Goal: Task Accomplishment & Management: Complete application form

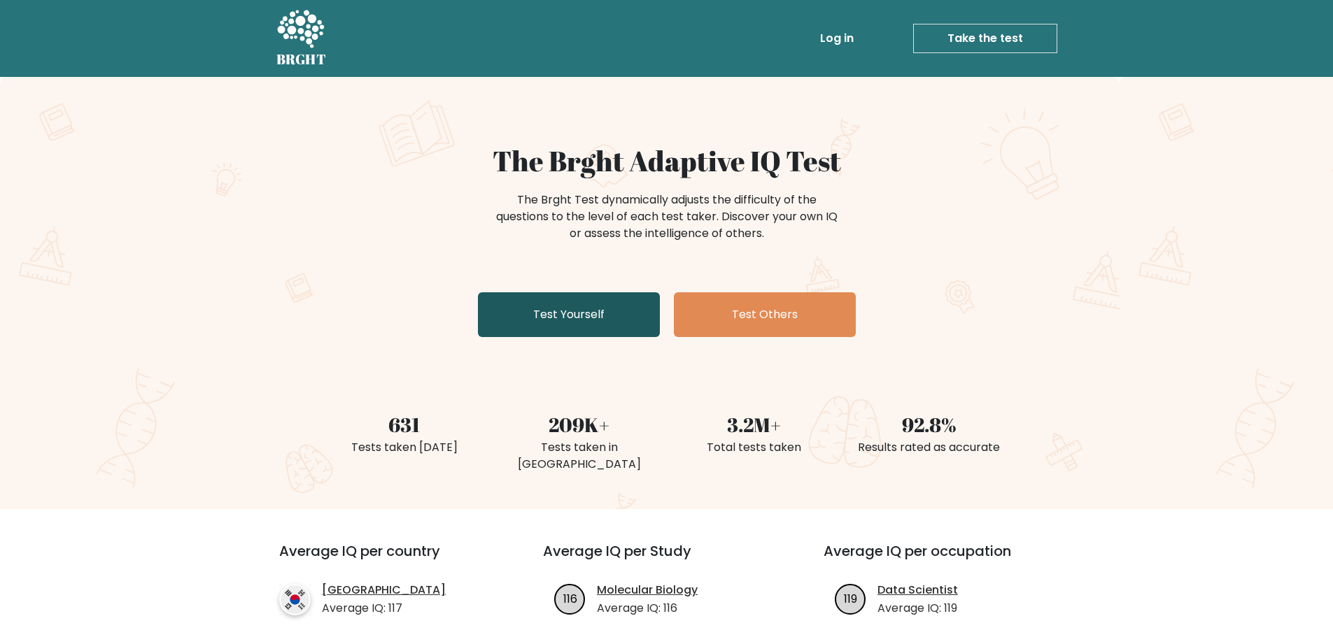
click at [603, 320] on link "Test Yourself" at bounding box center [569, 314] width 182 height 45
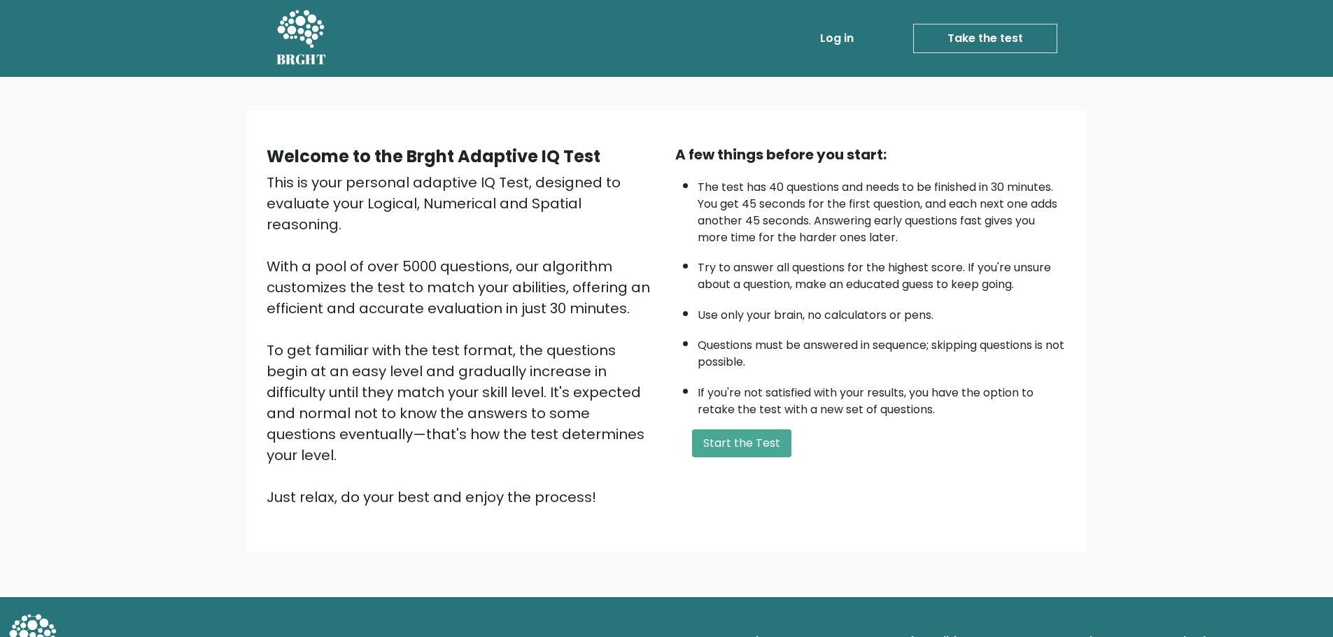
click at [984, 43] on link "Take the test" at bounding box center [985, 38] width 144 height 29
click at [740, 444] on button "Start the Test" at bounding box center [741, 444] width 99 height 28
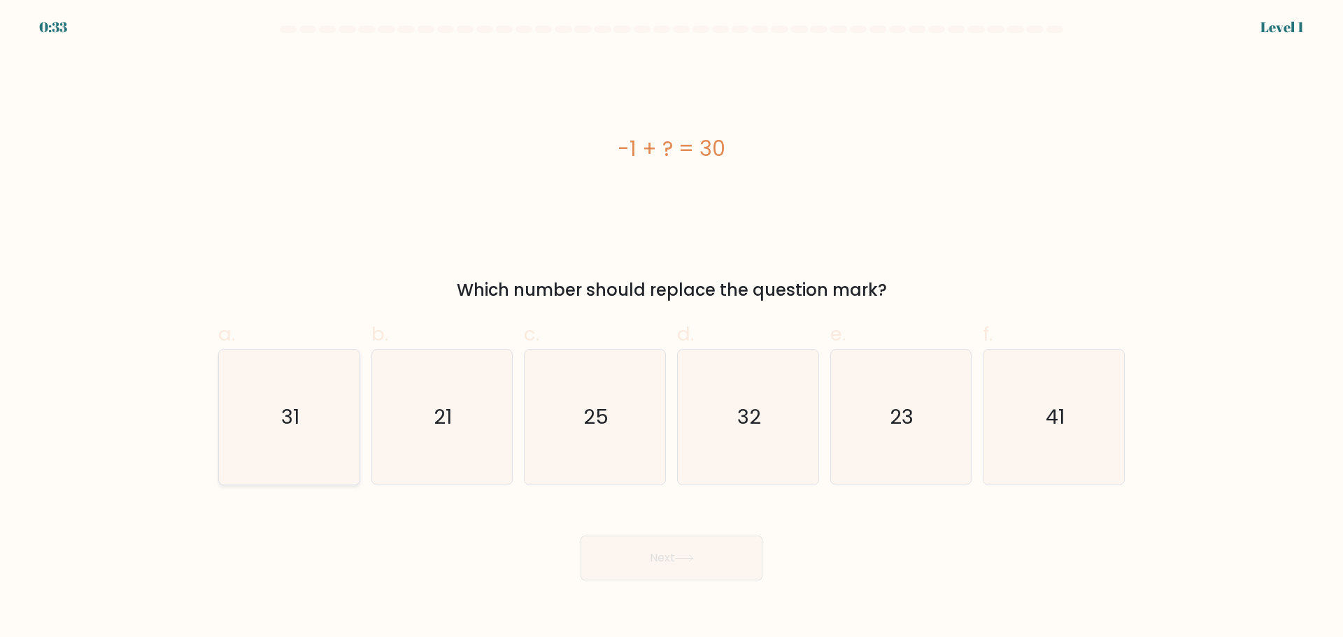
click at [311, 436] on icon "31" at bounding box center [289, 417] width 135 height 135
click at [672, 328] on input "a. 31" at bounding box center [672, 323] width 1 height 9
radio input "true"
click at [691, 558] on icon at bounding box center [684, 559] width 17 height 6
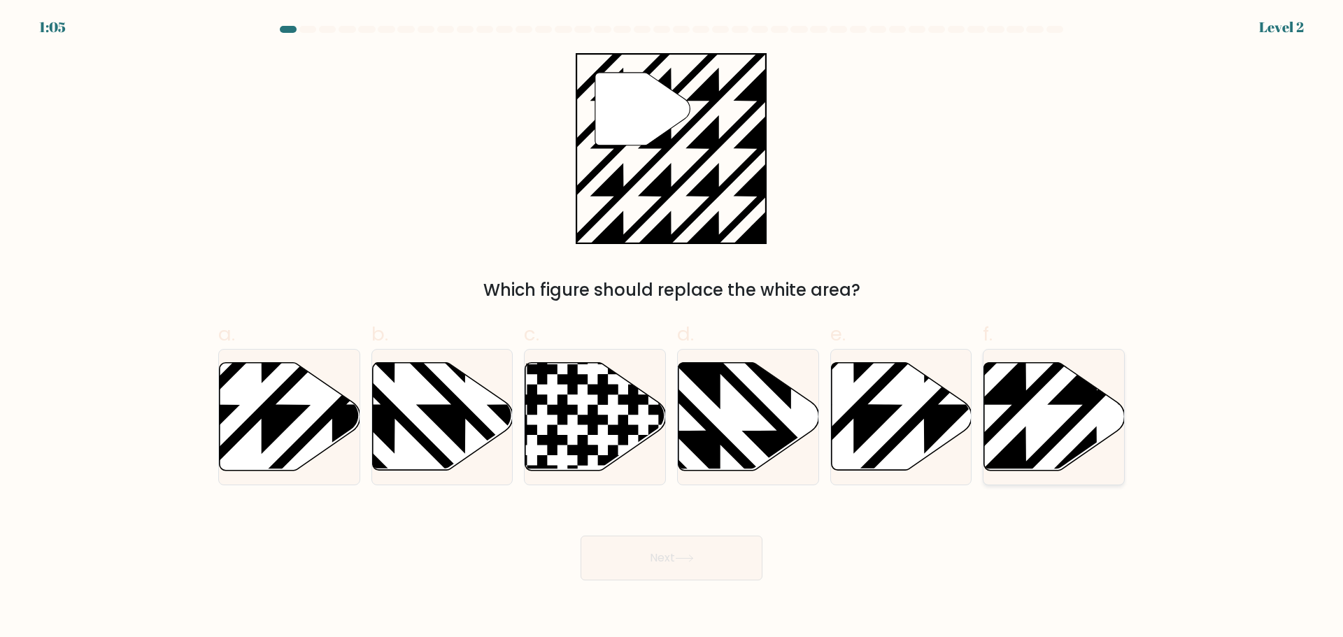
click at [1056, 422] on icon at bounding box center [1054, 416] width 141 height 108
click at [672, 328] on input "f." at bounding box center [672, 323] width 1 height 9
radio input "true"
click at [684, 560] on icon at bounding box center [684, 559] width 19 height 8
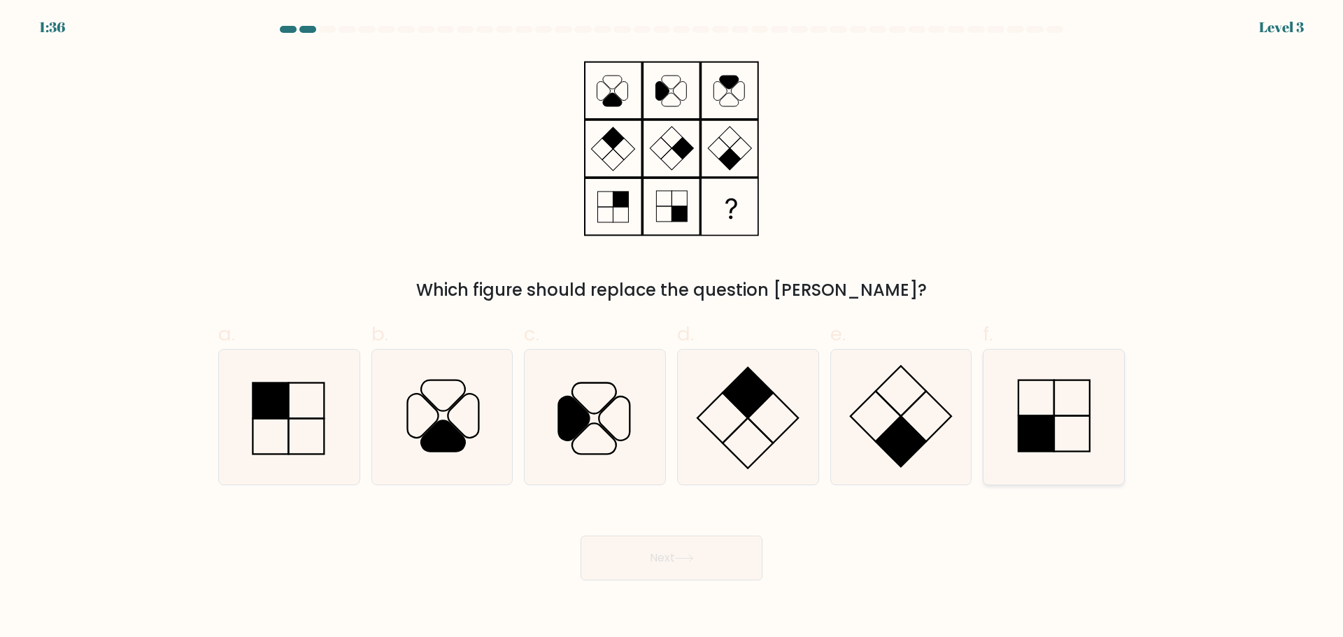
click at [1003, 432] on icon at bounding box center [1054, 417] width 135 height 135
click at [672, 328] on input "f." at bounding box center [672, 323] width 1 height 9
radio input "true"
click at [658, 570] on button "Next" at bounding box center [672, 558] width 182 height 45
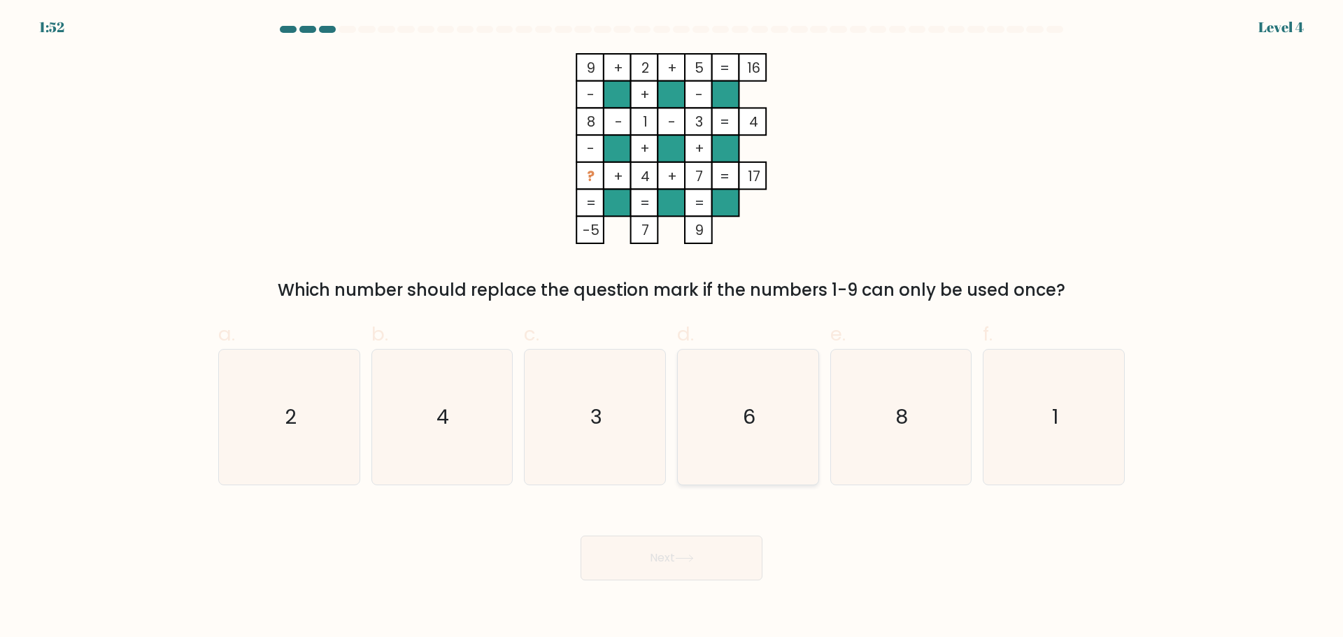
click at [742, 425] on icon "6" at bounding box center [748, 417] width 135 height 135
click at [672, 328] on input "d. 6" at bounding box center [672, 323] width 1 height 9
radio input "true"
click at [707, 553] on button "Next" at bounding box center [672, 558] width 182 height 45
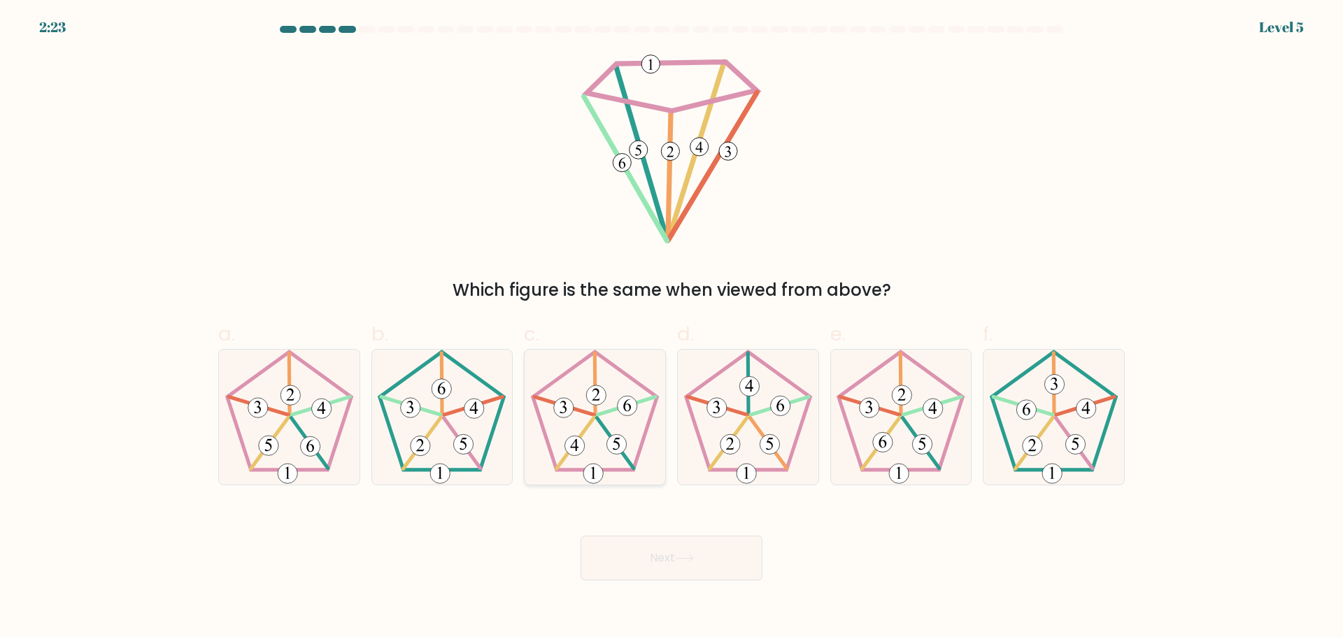
click at [605, 458] on icon at bounding box center [595, 417] width 135 height 135
click at [672, 328] on input "c." at bounding box center [672, 323] width 1 height 9
radio input "true"
click at [673, 541] on button "Next" at bounding box center [672, 558] width 182 height 45
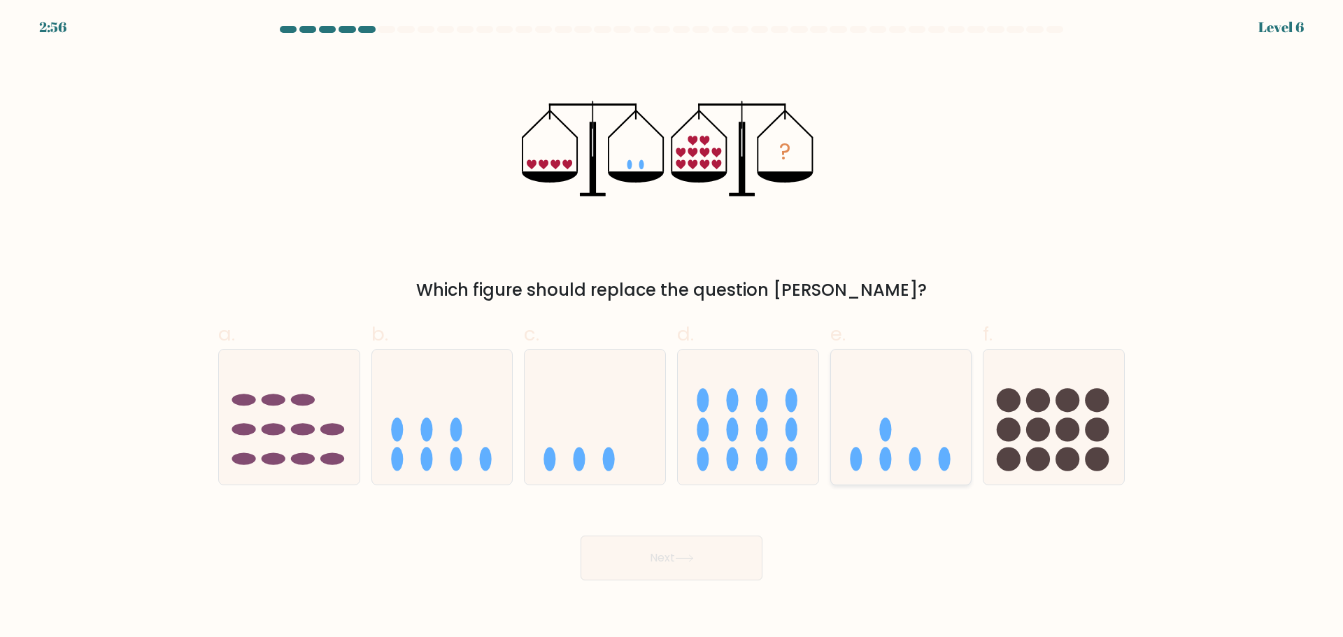
click at [910, 467] on icon at bounding box center [901, 417] width 141 height 116
click at [672, 328] on input "e." at bounding box center [672, 323] width 1 height 9
radio input "true"
click at [697, 563] on button "Next" at bounding box center [672, 558] width 182 height 45
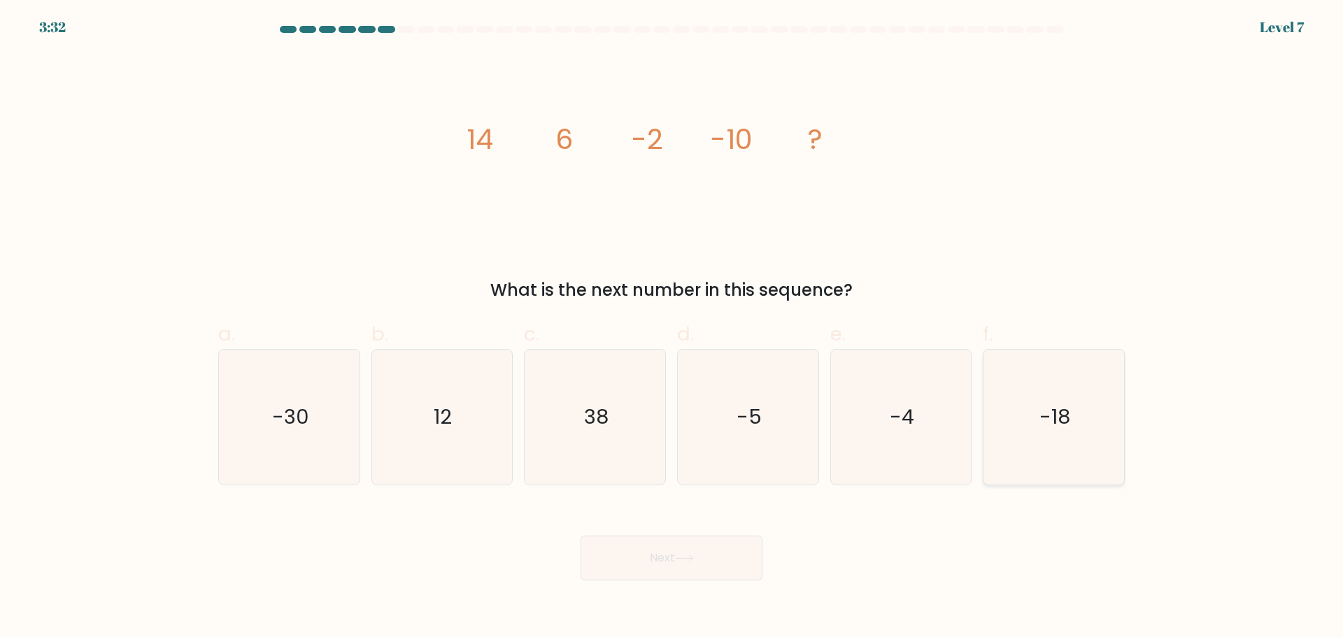
click at [1054, 464] on icon "-18" at bounding box center [1054, 417] width 135 height 135
click at [672, 328] on input "f. -18" at bounding box center [672, 323] width 1 height 9
radio input "true"
click at [693, 560] on icon at bounding box center [684, 559] width 17 height 6
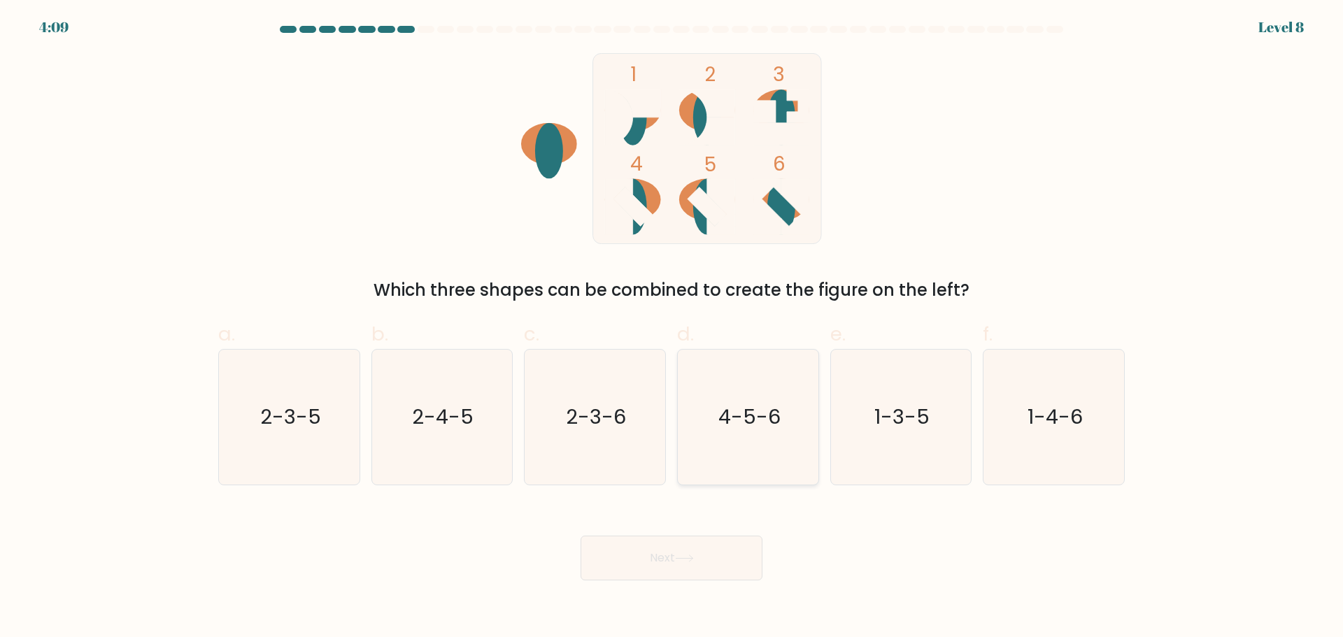
drag, startPoint x: 746, startPoint y: 442, endPoint x: 737, endPoint y: 471, distance: 29.9
click at [745, 442] on icon "4-5-6" at bounding box center [748, 417] width 135 height 135
click at [672, 328] on input "d. 4-5-6" at bounding box center [672, 323] width 1 height 9
radio input "true"
click at [687, 558] on icon at bounding box center [684, 559] width 19 height 8
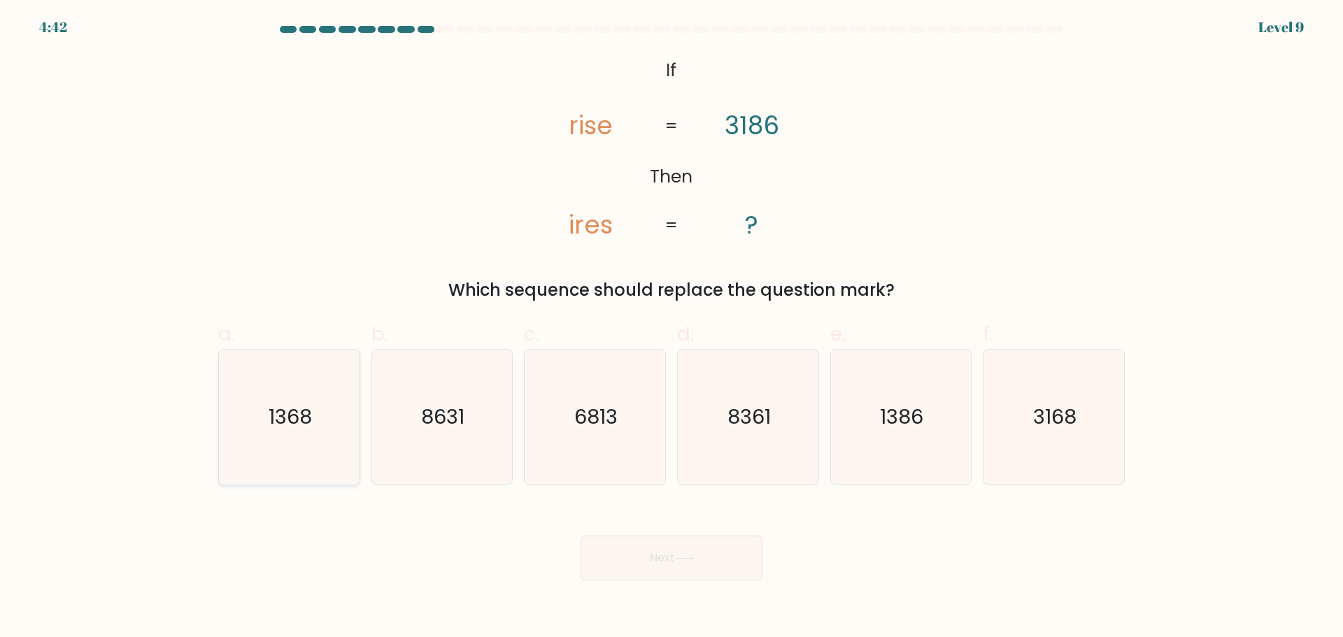
click at [283, 458] on icon "1368" at bounding box center [289, 417] width 135 height 135
click at [672, 328] on input "a. 1368" at bounding box center [672, 323] width 1 height 9
radio input "true"
click at [705, 570] on button "Next" at bounding box center [672, 558] width 182 height 45
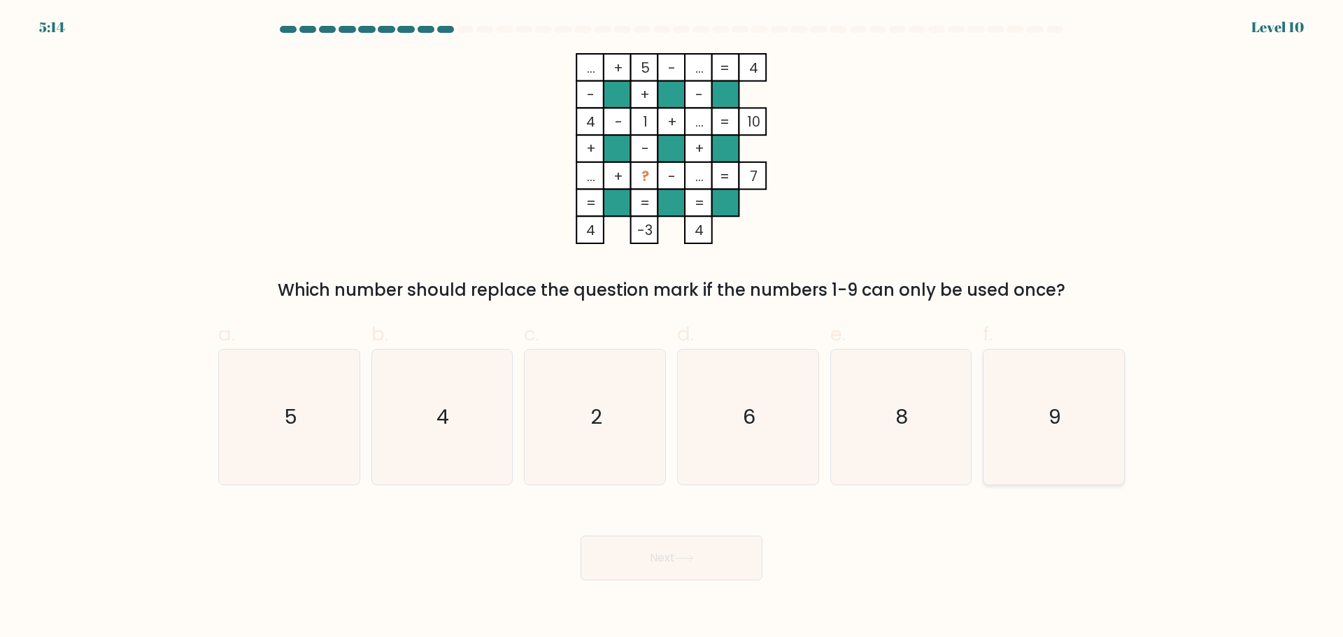
click at [1048, 408] on icon "9" at bounding box center [1054, 417] width 135 height 135
click at [672, 328] on input "f. 9" at bounding box center [672, 323] width 1 height 9
radio input "true"
click at [676, 555] on button "Next" at bounding box center [672, 558] width 182 height 45
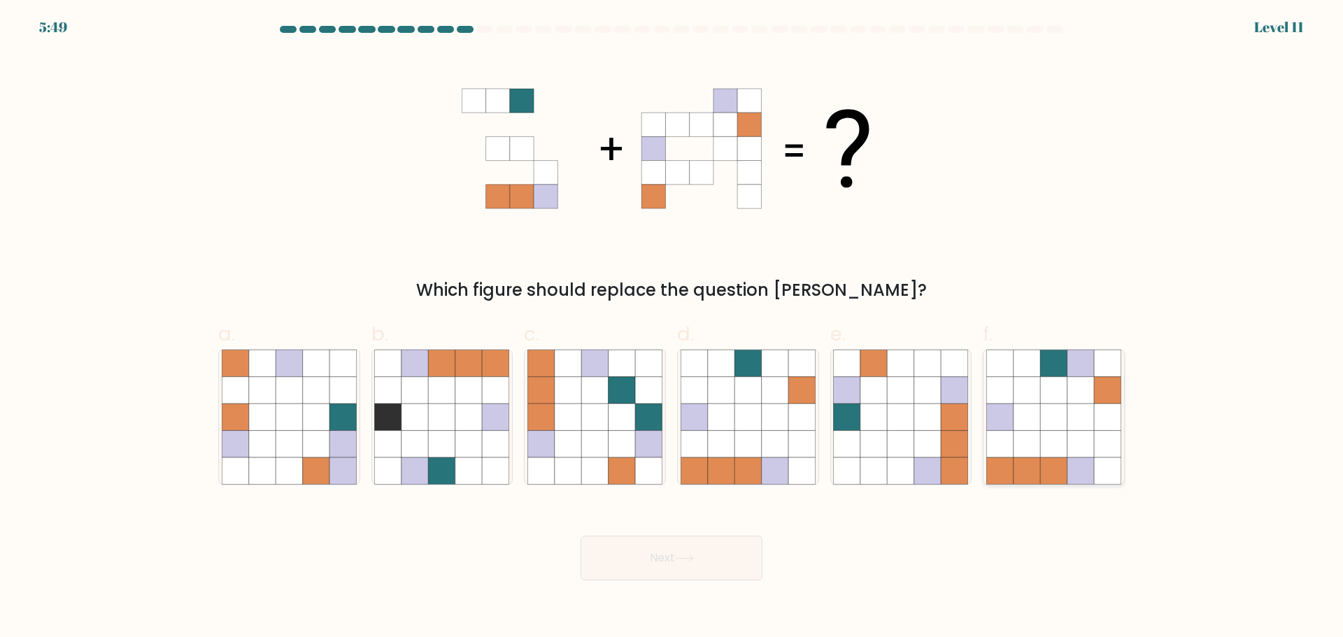
click at [1052, 408] on icon at bounding box center [1053, 417] width 27 height 27
click at [672, 328] on input "f." at bounding box center [672, 323] width 1 height 9
radio input "true"
click at [705, 558] on button "Next" at bounding box center [672, 558] width 182 height 45
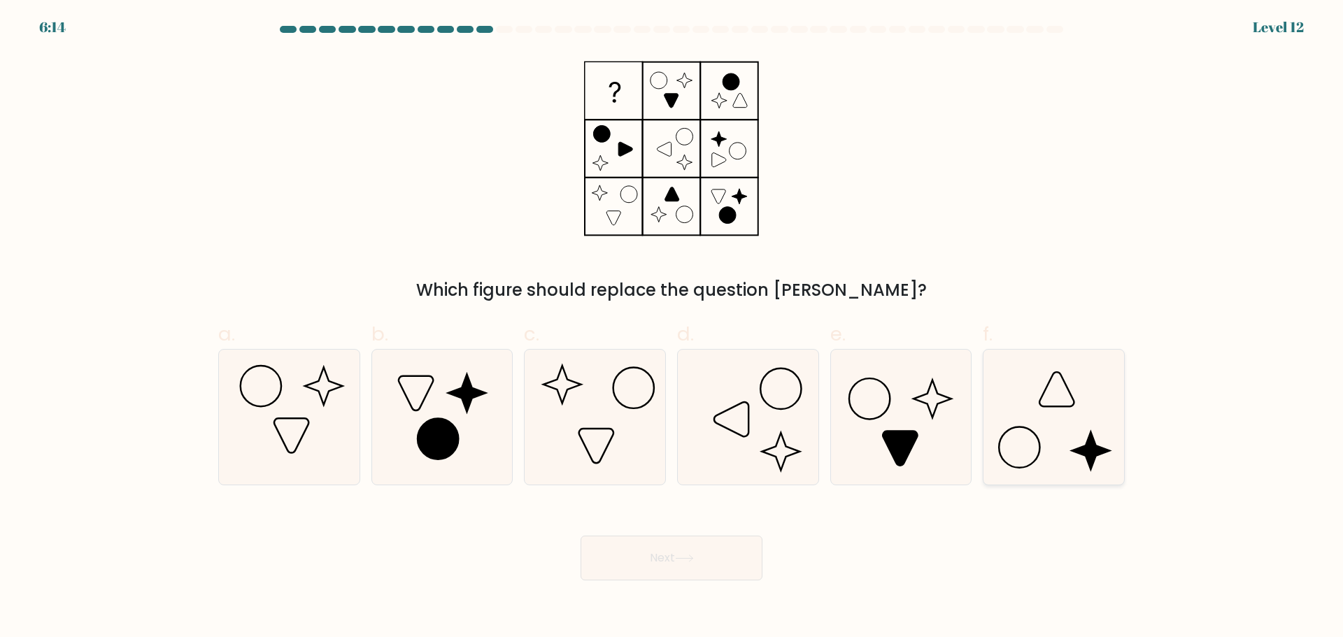
click at [1063, 449] on icon at bounding box center [1054, 417] width 135 height 135
click at [672, 328] on input "f." at bounding box center [672, 323] width 1 height 9
radio input "true"
click at [644, 558] on button "Next" at bounding box center [672, 558] width 182 height 45
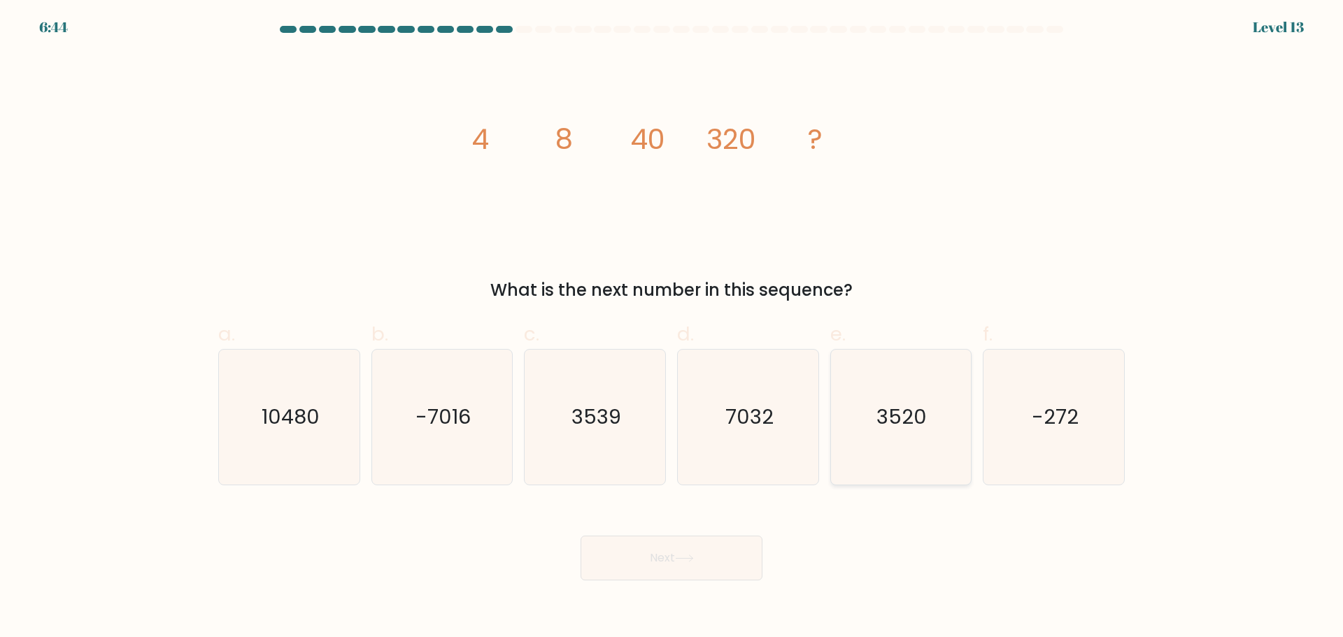
click at [873, 434] on icon "3520" at bounding box center [900, 417] width 135 height 135
click at [672, 328] on input "e. 3520" at bounding box center [672, 323] width 1 height 9
radio input "true"
click at [688, 574] on button "Next" at bounding box center [672, 558] width 182 height 45
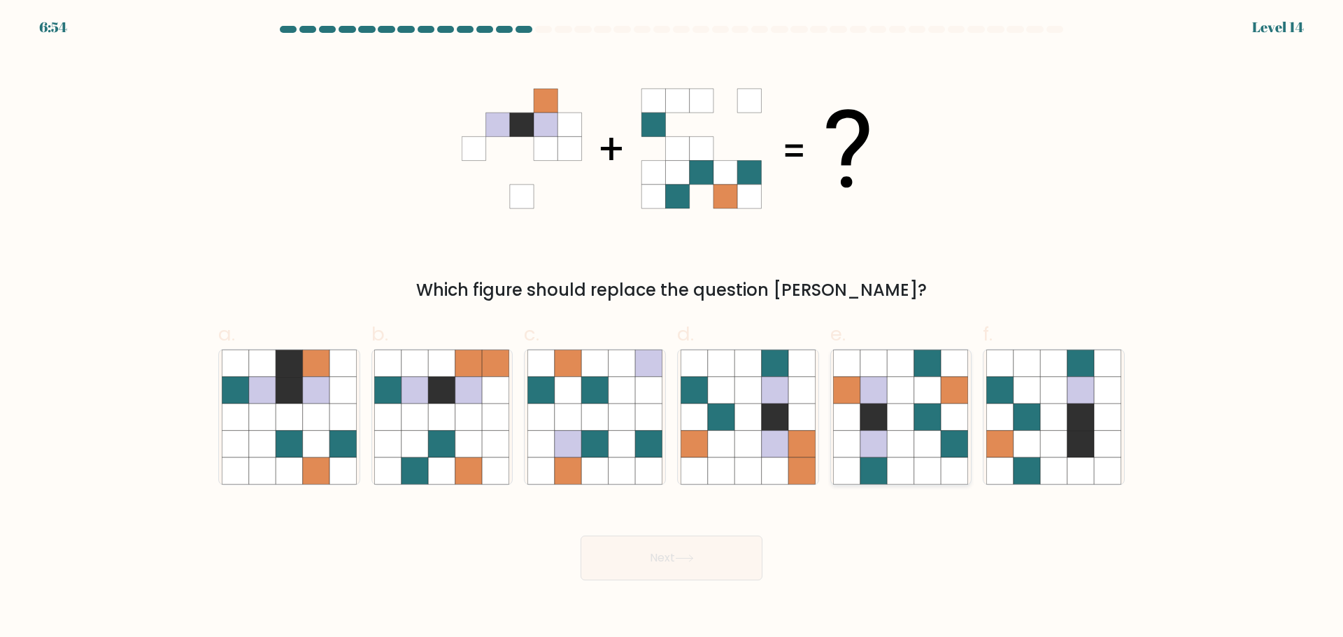
click at [914, 436] on icon at bounding box center [927, 443] width 27 height 27
click at [672, 328] on input "e." at bounding box center [672, 323] width 1 height 9
radio input "true"
click at [653, 551] on button "Next" at bounding box center [672, 558] width 182 height 45
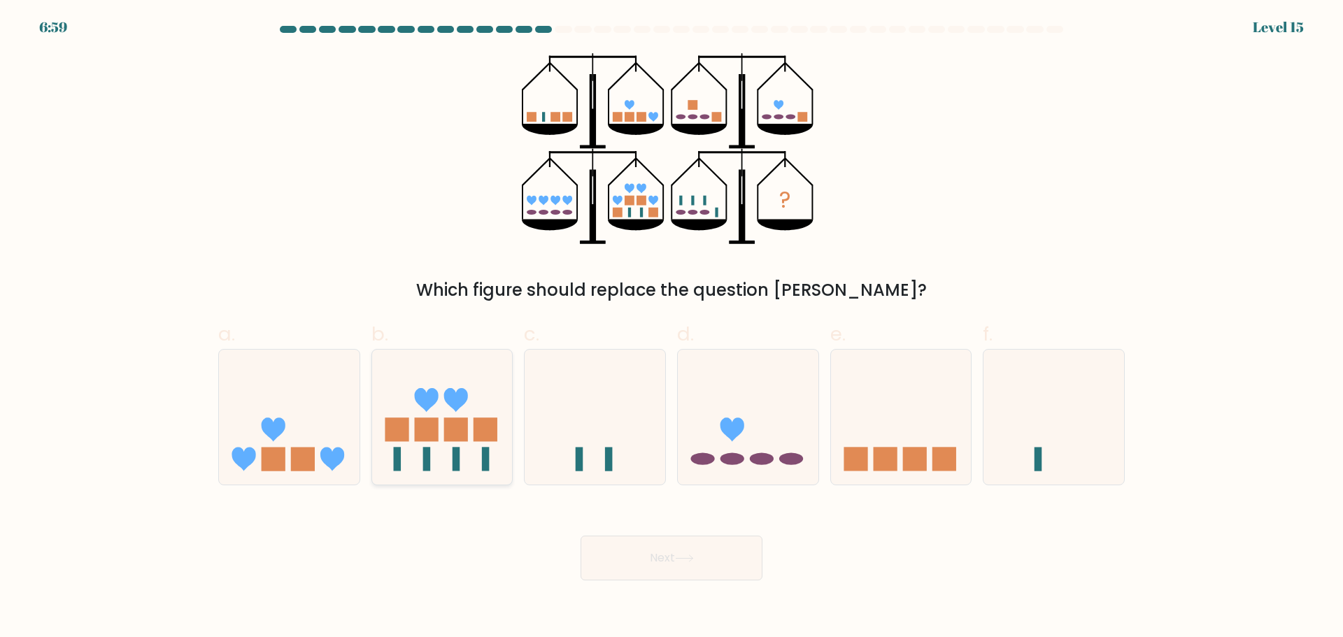
click at [452, 459] on icon at bounding box center [442, 417] width 141 height 116
click at [672, 328] on input "b." at bounding box center [672, 323] width 1 height 9
radio input "true"
click at [674, 563] on button "Next" at bounding box center [672, 558] width 182 height 45
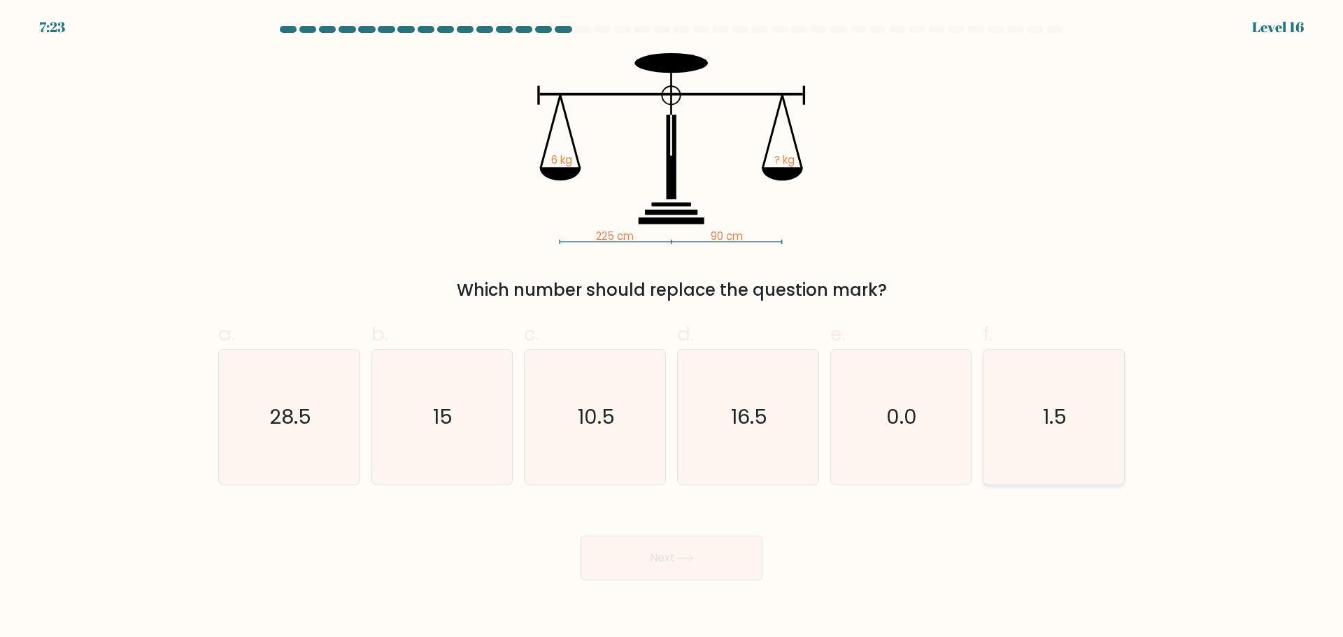
click at [1091, 421] on icon "1.5" at bounding box center [1054, 417] width 135 height 135
click at [672, 328] on input "f. 1.5" at bounding box center [672, 323] width 1 height 9
radio input "true"
click at [689, 544] on button "Next" at bounding box center [672, 558] width 182 height 45
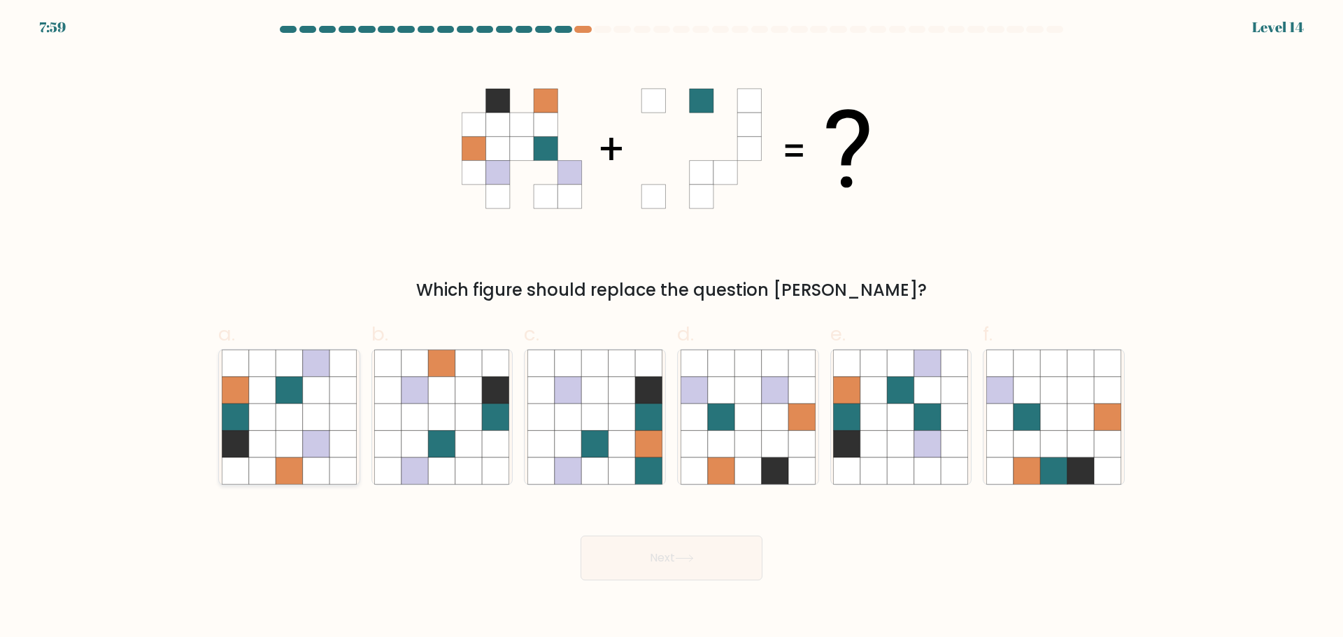
click at [302, 440] on icon at bounding box center [289, 443] width 27 height 27
click at [672, 328] on input "a." at bounding box center [672, 323] width 1 height 9
radio input "true"
click at [649, 560] on button "Next" at bounding box center [672, 558] width 182 height 45
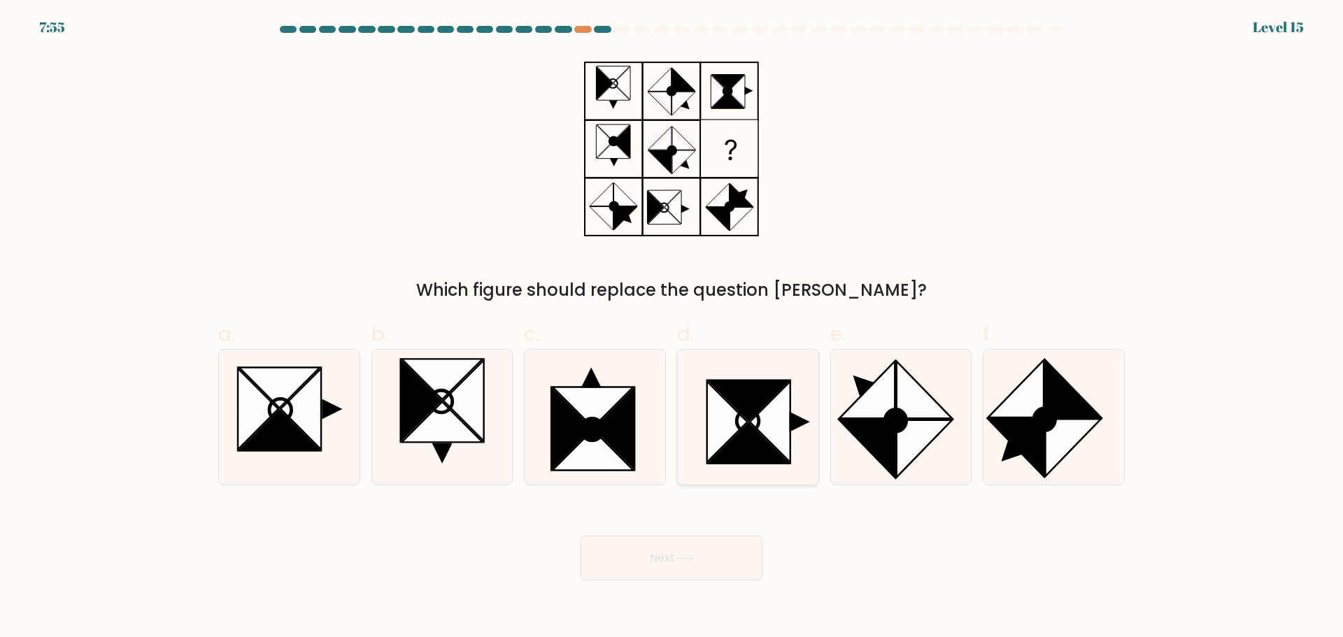
click at [778, 417] on icon at bounding box center [770, 421] width 41 height 81
click at [672, 328] on input "d." at bounding box center [672, 323] width 1 height 9
radio input "true"
click at [655, 563] on button "Next" at bounding box center [672, 558] width 182 height 45
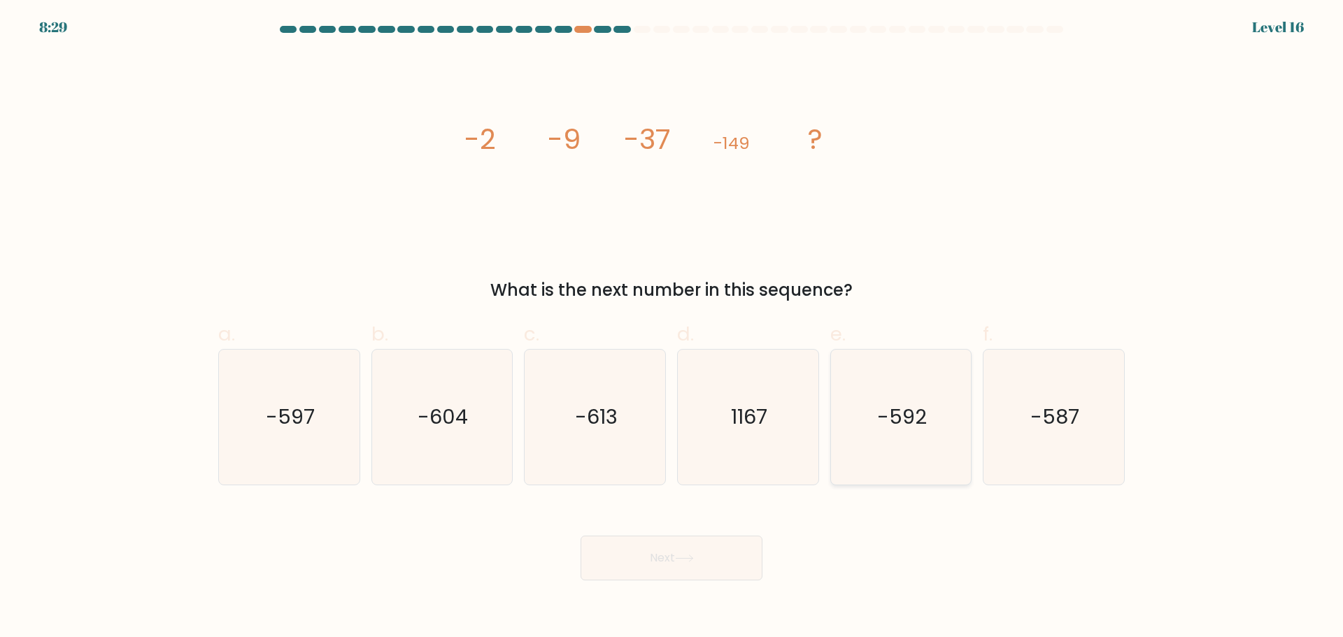
click at [905, 421] on text "-592" at bounding box center [902, 417] width 50 height 28
click at [672, 328] on input "e. -592" at bounding box center [672, 323] width 1 height 9
radio input "true"
click at [635, 556] on button "Next" at bounding box center [672, 558] width 182 height 45
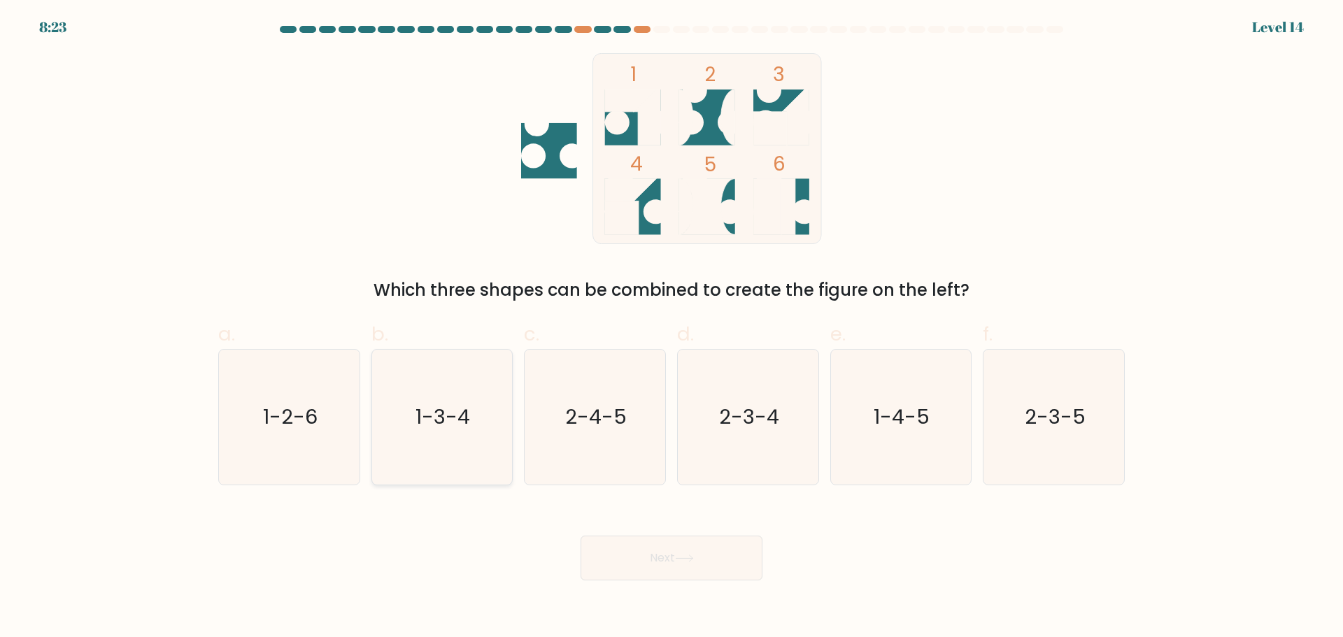
click at [413, 398] on icon "1-3-4" at bounding box center [441, 417] width 135 height 135
click at [672, 328] on input "b. 1-3-4" at bounding box center [672, 323] width 1 height 9
radio input "true"
click at [681, 565] on button "Next" at bounding box center [672, 558] width 182 height 45
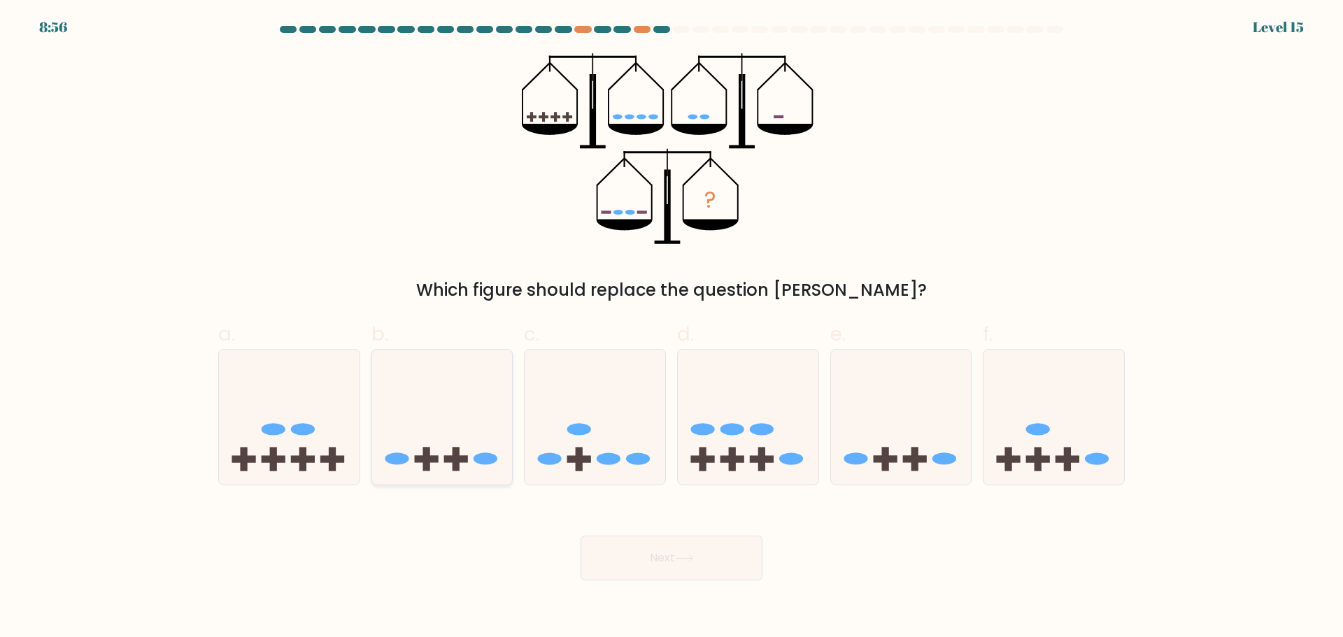
click at [465, 445] on icon at bounding box center [442, 417] width 141 height 116
click at [672, 328] on input "b." at bounding box center [672, 323] width 1 height 9
radio input "true"
click at [278, 467] on icon at bounding box center [289, 417] width 141 height 116
click at [672, 328] on input "a." at bounding box center [672, 323] width 1 height 9
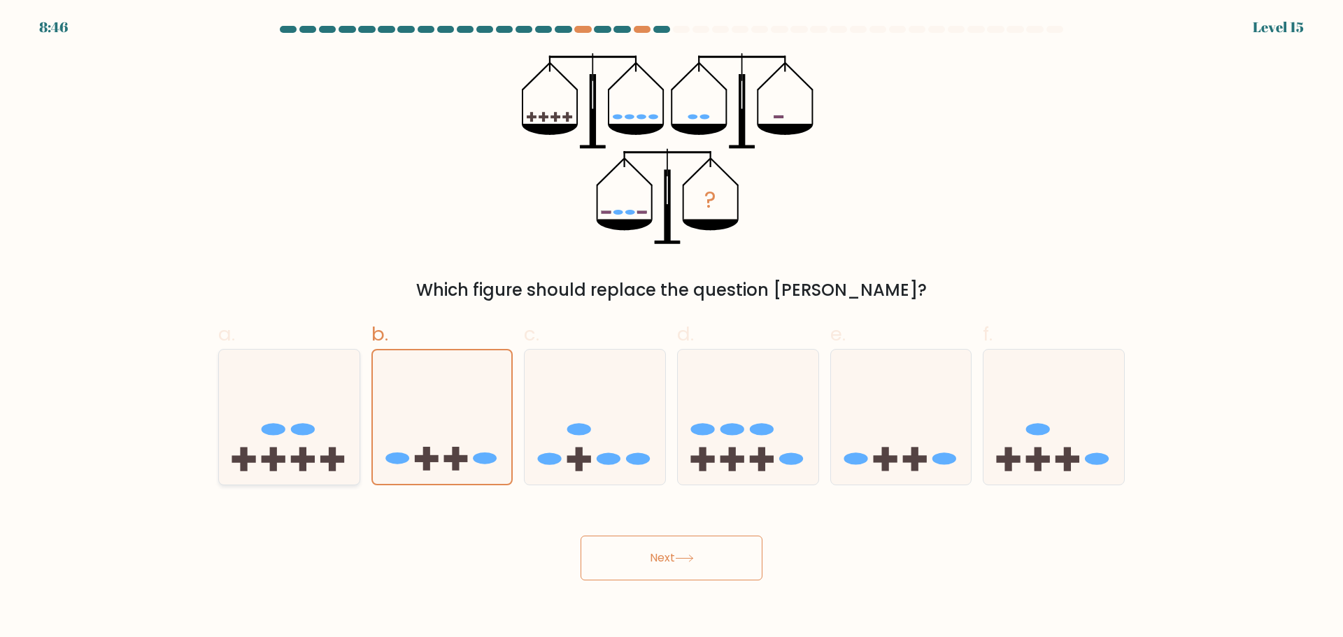
radio input "true"
click at [700, 561] on button "Next" at bounding box center [672, 558] width 182 height 45
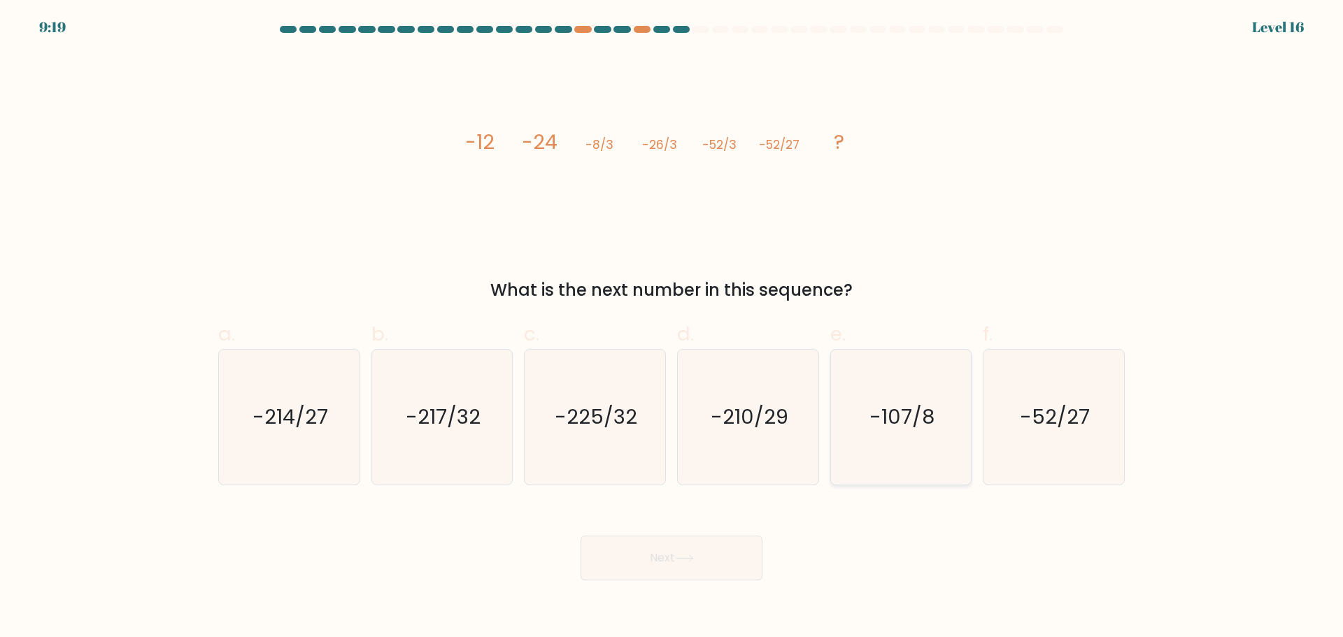
click at [893, 430] on text "-107/8" at bounding box center [902, 417] width 65 height 28
click at [672, 328] on input "e. -107/8" at bounding box center [672, 323] width 1 height 9
radio input "true"
click at [772, 448] on icon "-210/29" at bounding box center [748, 417] width 135 height 135
click at [672, 328] on input "d. -210/29" at bounding box center [672, 323] width 1 height 9
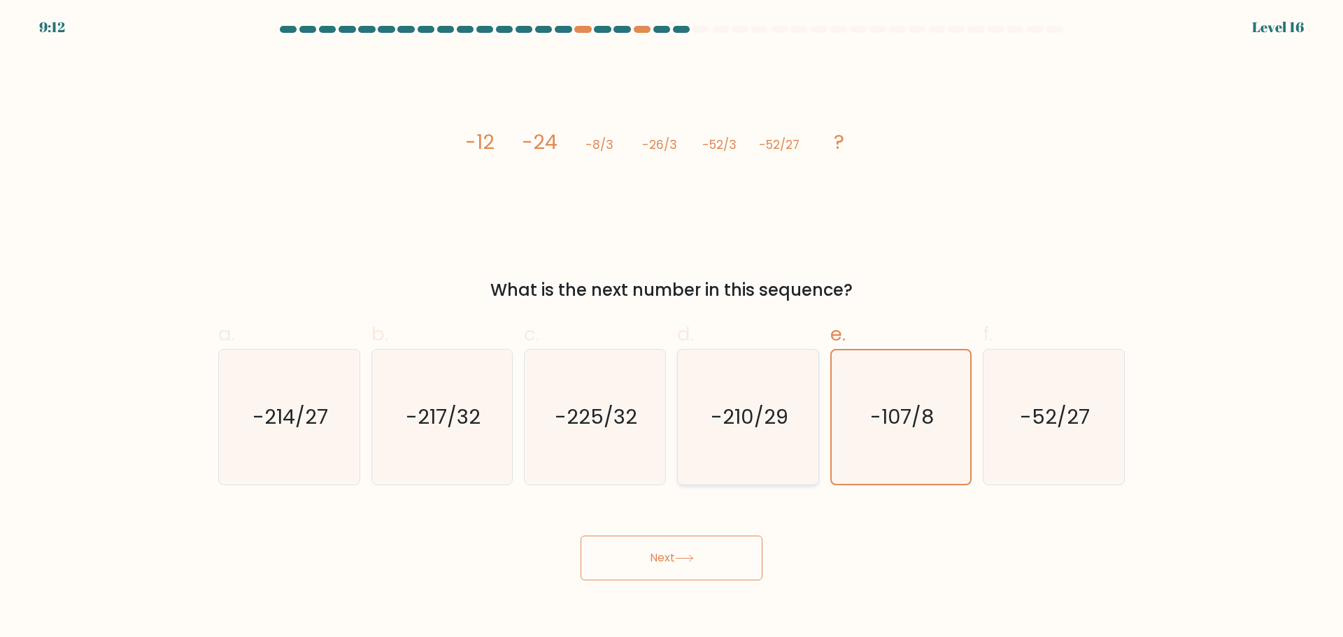
radio input "true"
click at [273, 436] on icon "-214/27" at bounding box center [289, 417] width 135 height 135
click at [672, 328] on input "a. -214/27" at bounding box center [672, 323] width 1 height 9
radio input "true"
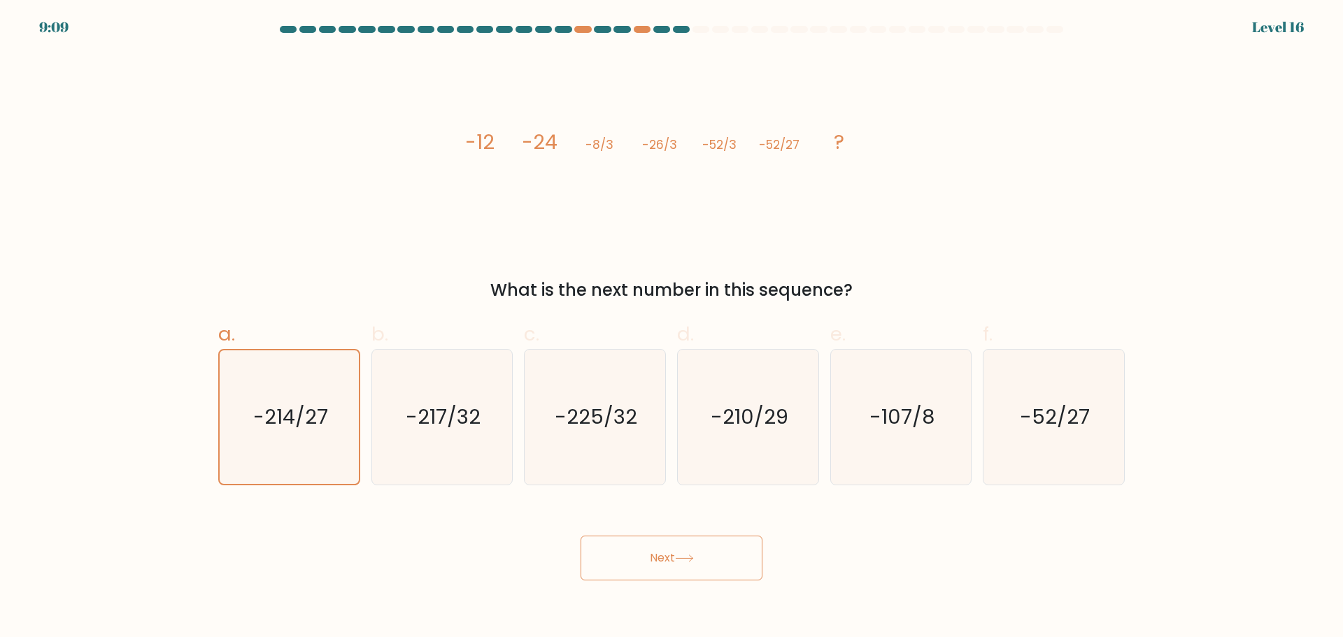
click at [681, 558] on icon at bounding box center [684, 559] width 17 height 6
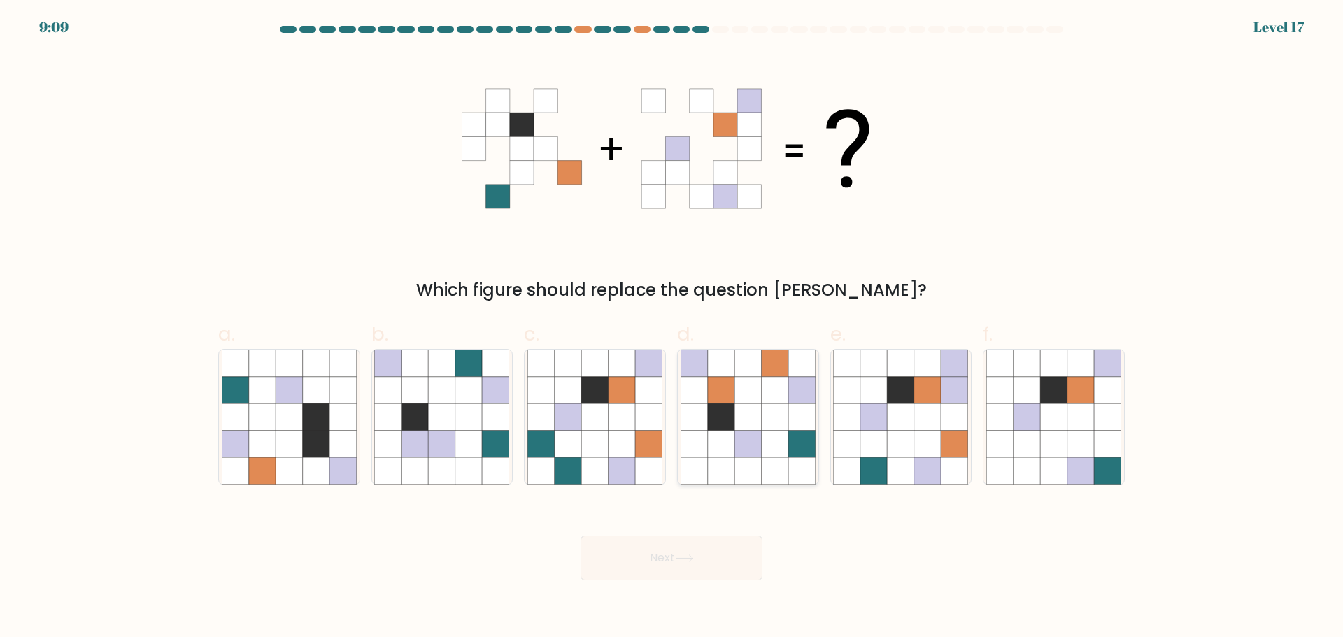
click at [753, 423] on icon at bounding box center [748, 417] width 27 height 27
click at [672, 328] on input "d." at bounding box center [672, 323] width 1 height 9
radio input "true"
click at [700, 560] on button "Next" at bounding box center [672, 558] width 182 height 45
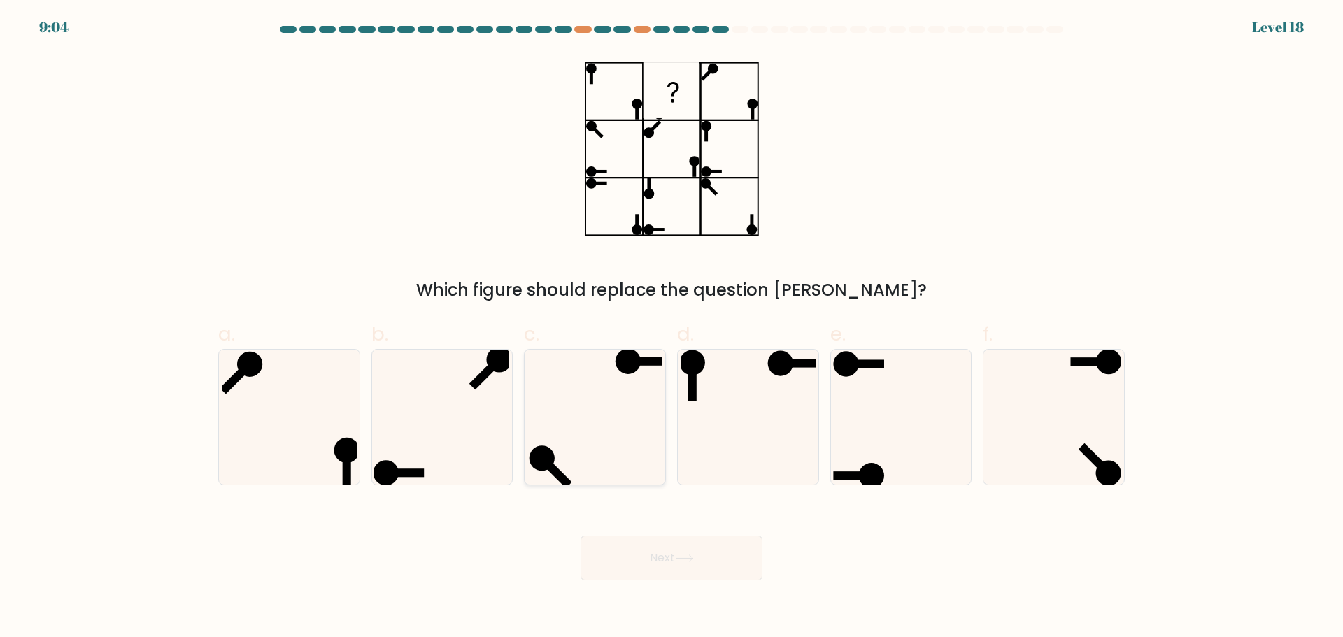
click at [624, 444] on icon at bounding box center [595, 417] width 135 height 135
click at [672, 328] on input "c." at bounding box center [672, 323] width 1 height 9
radio input "true"
click at [689, 559] on icon at bounding box center [684, 559] width 19 height 8
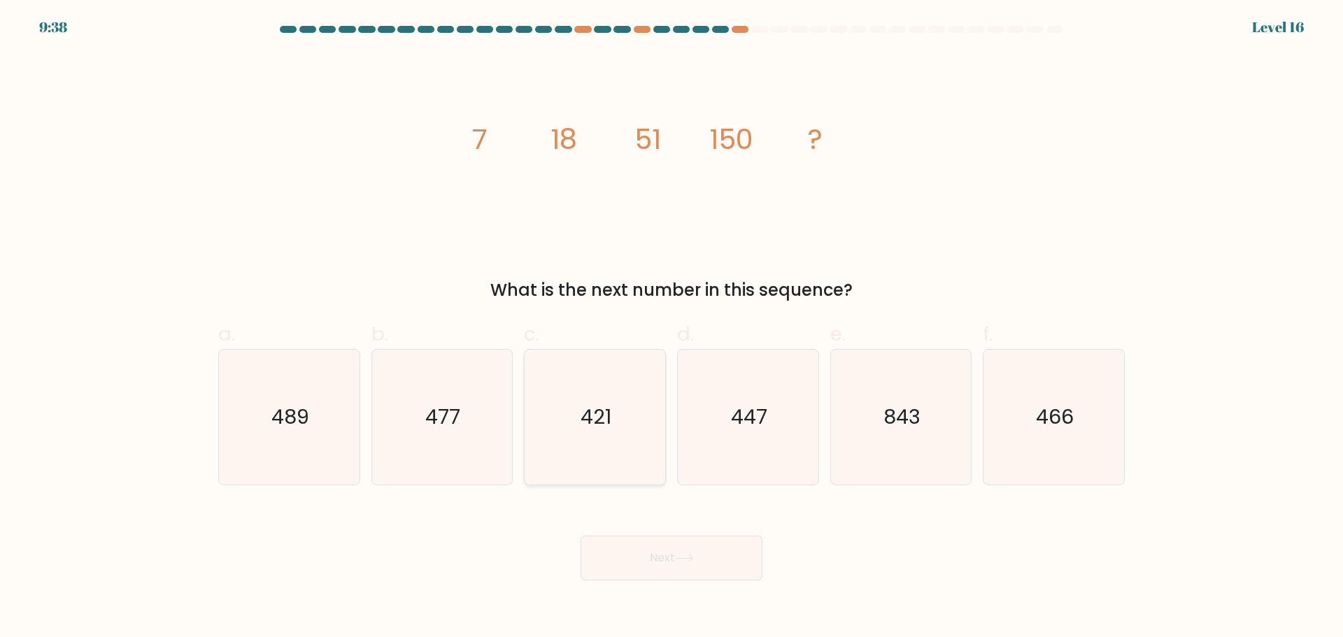
click at [544, 369] on icon "421" at bounding box center [595, 417] width 135 height 135
click at [672, 328] on input "c. 421" at bounding box center [672, 323] width 1 height 9
radio input "true"
click at [758, 447] on icon "447" at bounding box center [748, 417] width 135 height 135
click at [672, 328] on input "d. 447" at bounding box center [672, 323] width 1 height 9
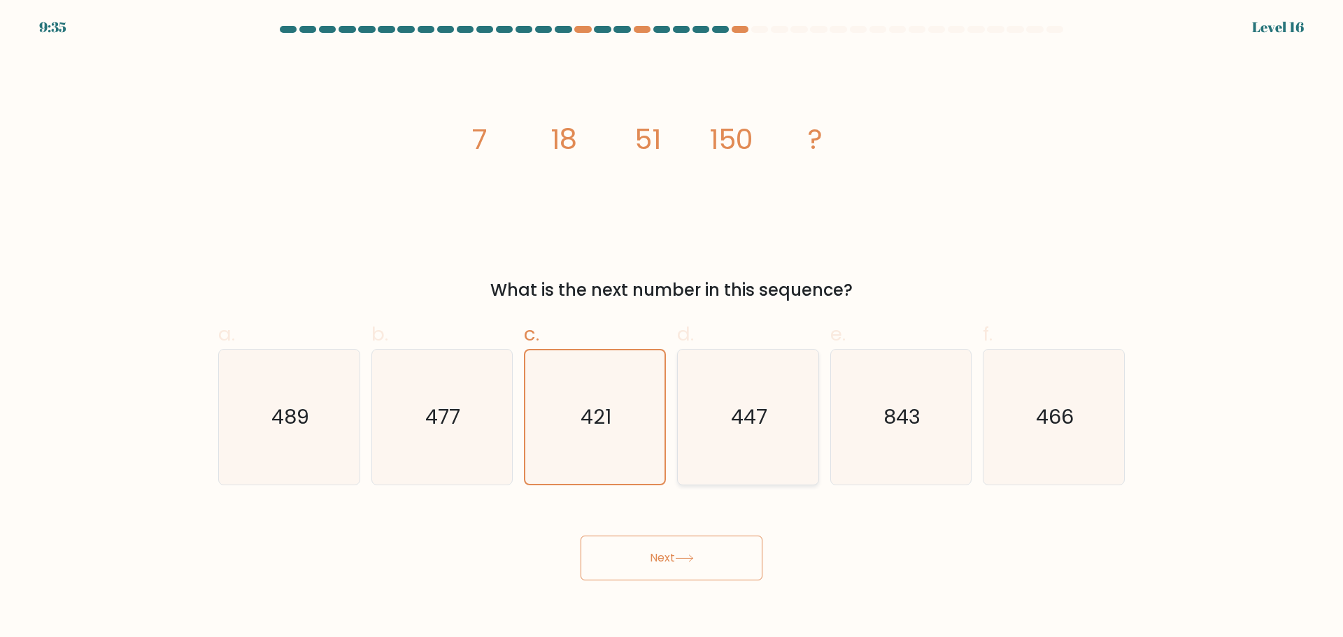
radio input "true"
click at [670, 558] on button "Next" at bounding box center [672, 558] width 182 height 45
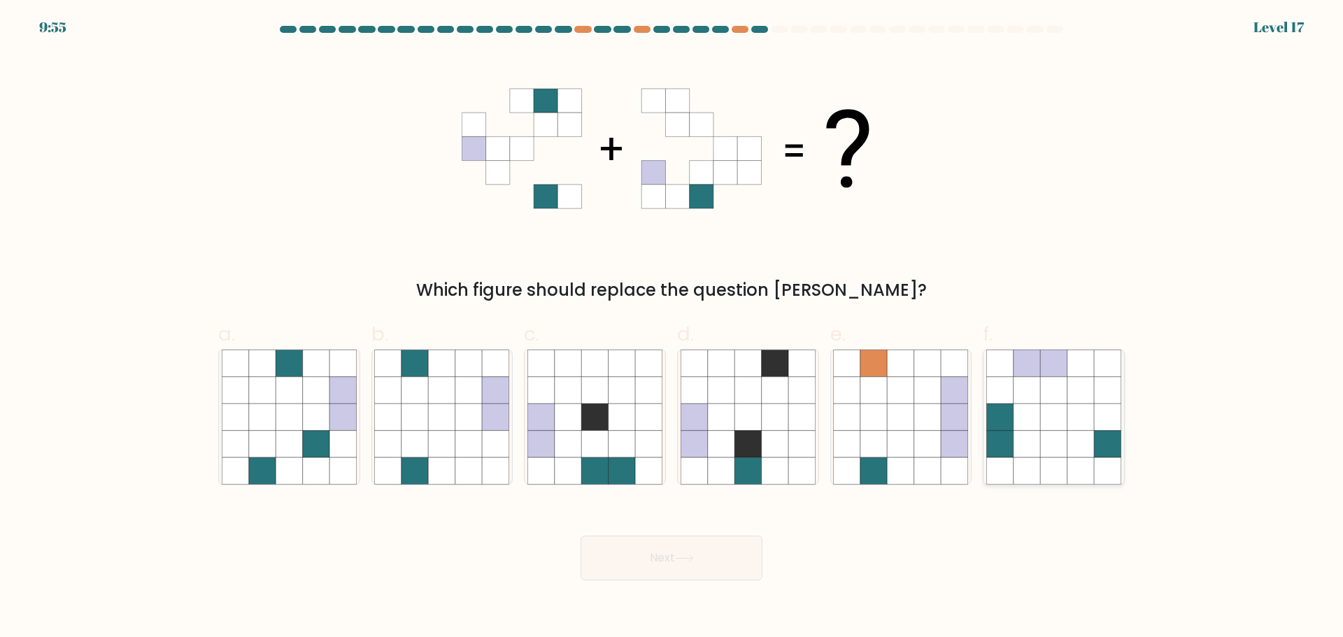
click at [1081, 449] on icon at bounding box center [1081, 443] width 27 height 27
click at [672, 328] on input "f." at bounding box center [672, 323] width 1 height 9
radio input "true"
click at [693, 560] on icon at bounding box center [684, 559] width 19 height 8
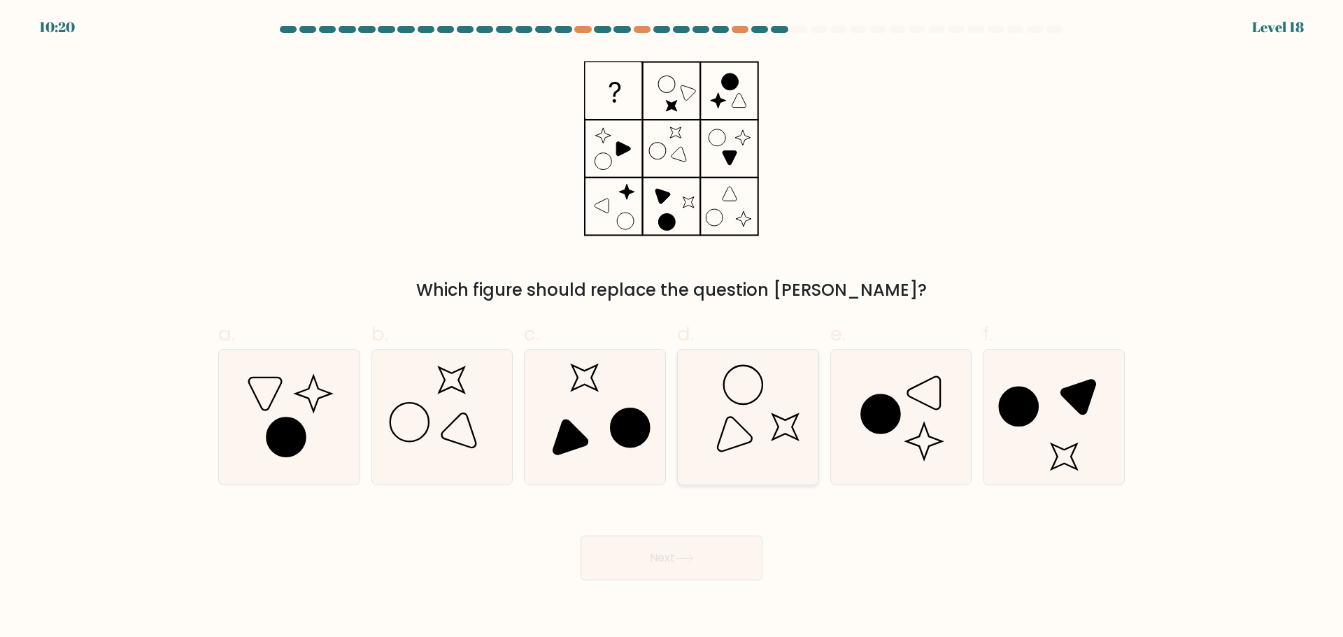
click at [729, 441] on icon at bounding box center [748, 417] width 135 height 135
click at [672, 328] on input "d." at bounding box center [672, 323] width 1 height 9
radio input "true"
click at [675, 558] on button "Next" at bounding box center [672, 558] width 182 height 45
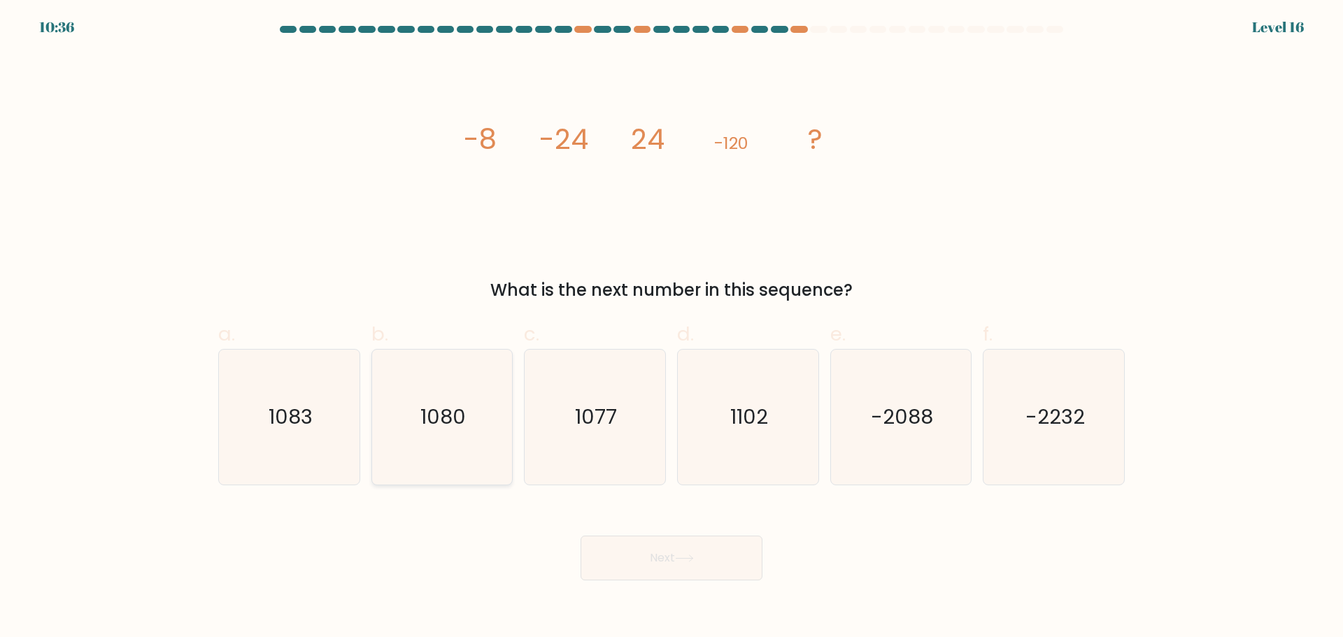
click at [461, 444] on icon "1080" at bounding box center [441, 417] width 135 height 135
click at [672, 328] on input "b. 1080" at bounding box center [672, 323] width 1 height 9
radio input "true"
click at [694, 560] on icon at bounding box center [684, 559] width 19 height 8
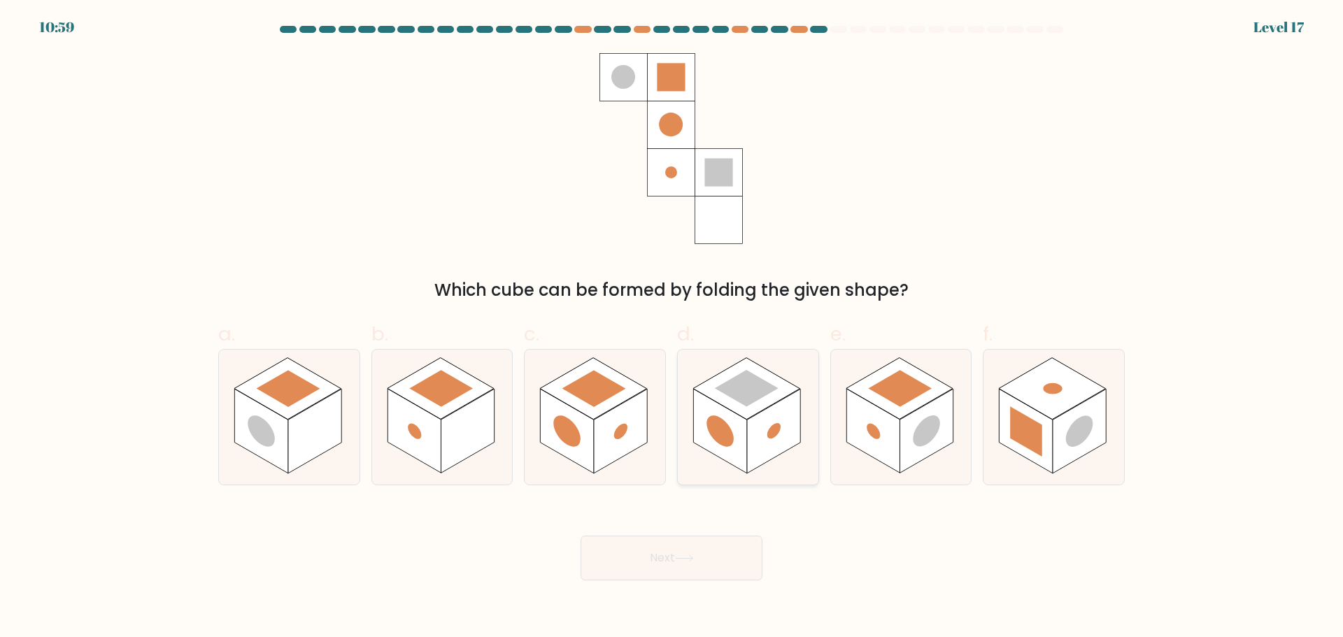
click at [746, 425] on rect at bounding box center [719, 431] width 53 height 85
click at [672, 328] on input "d." at bounding box center [672, 323] width 1 height 9
radio input "true"
click at [656, 559] on button "Next" at bounding box center [672, 558] width 182 height 45
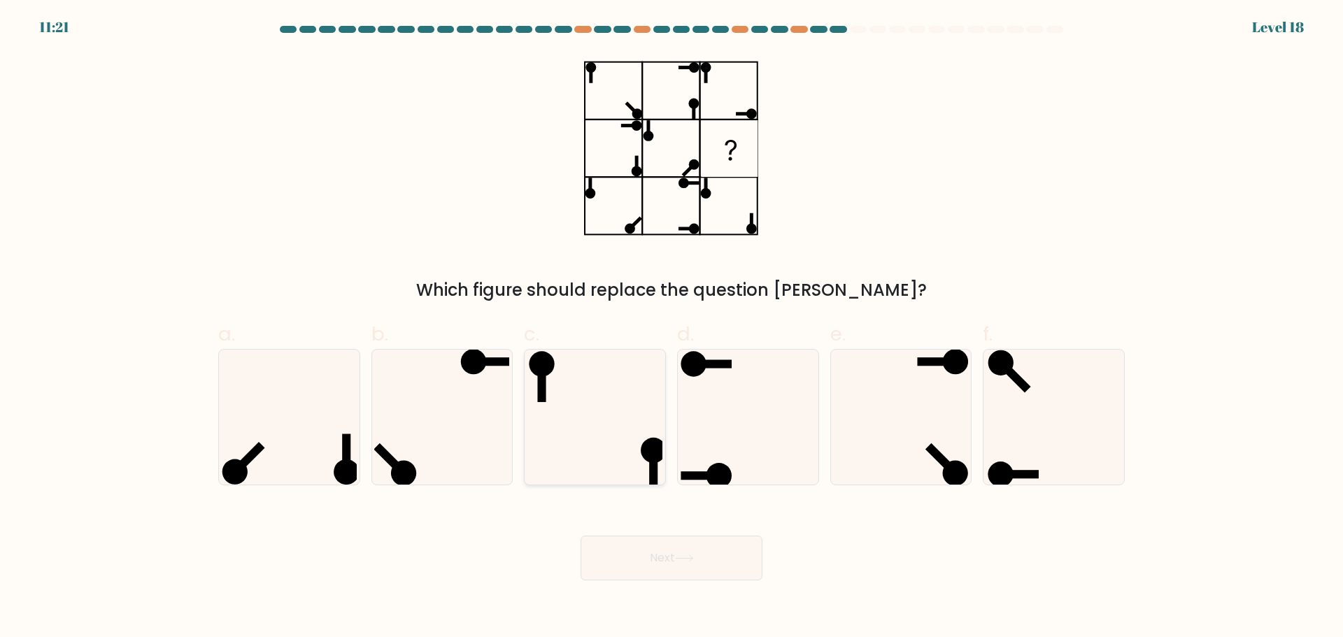
click at [604, 434] on icon at bounding box center [595, 417] width 135 height 135
click at [672, 328] on input "c." at bounding box center [672, 323] width 1 height 9
radio input "true"
click at [669, 569] on button "Next" at bounding box center [672, 558] width 182 height 45
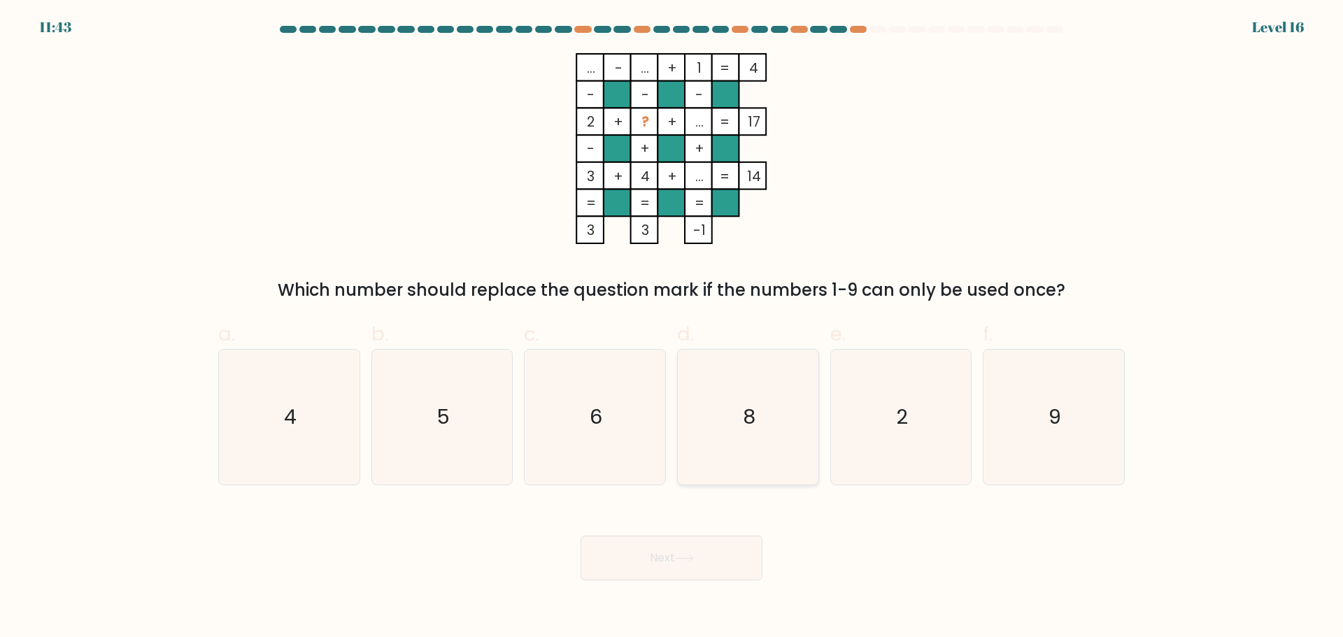
click at [760, 434] on icon "8" at bounding box center [748, 417] width 135 height 135
click at [672, 328] on input "d. 8" at bounding box center [672, 323] width 1 height 9
radio input "true"
click at [678, 567] on button "Next" at bounding box center [672, 558] width 182 height 45
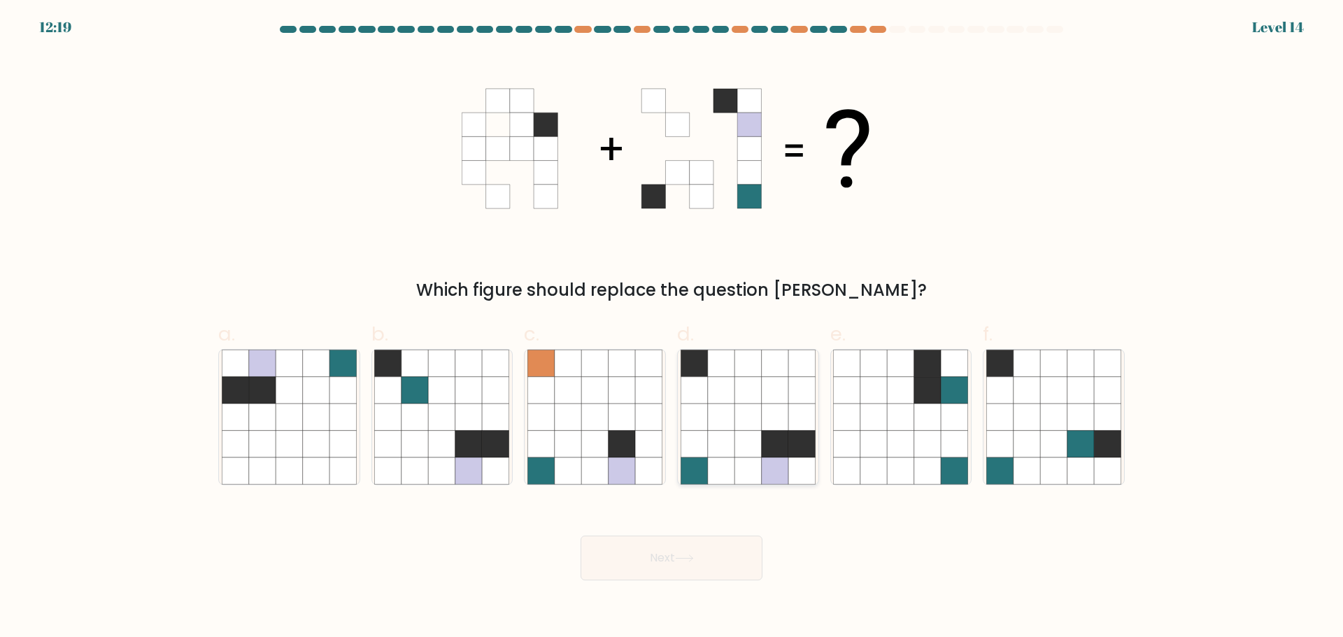
click at [736, 425] on icon at bounding box center [748, 417] width 27 height 27
click at [672, 328] on input "d." at bounding box center [672, 323] width 1 height 9
radio input "true"
click at [664, 565] on button "Next" at bounding box center [672, 558] width 182 height 45
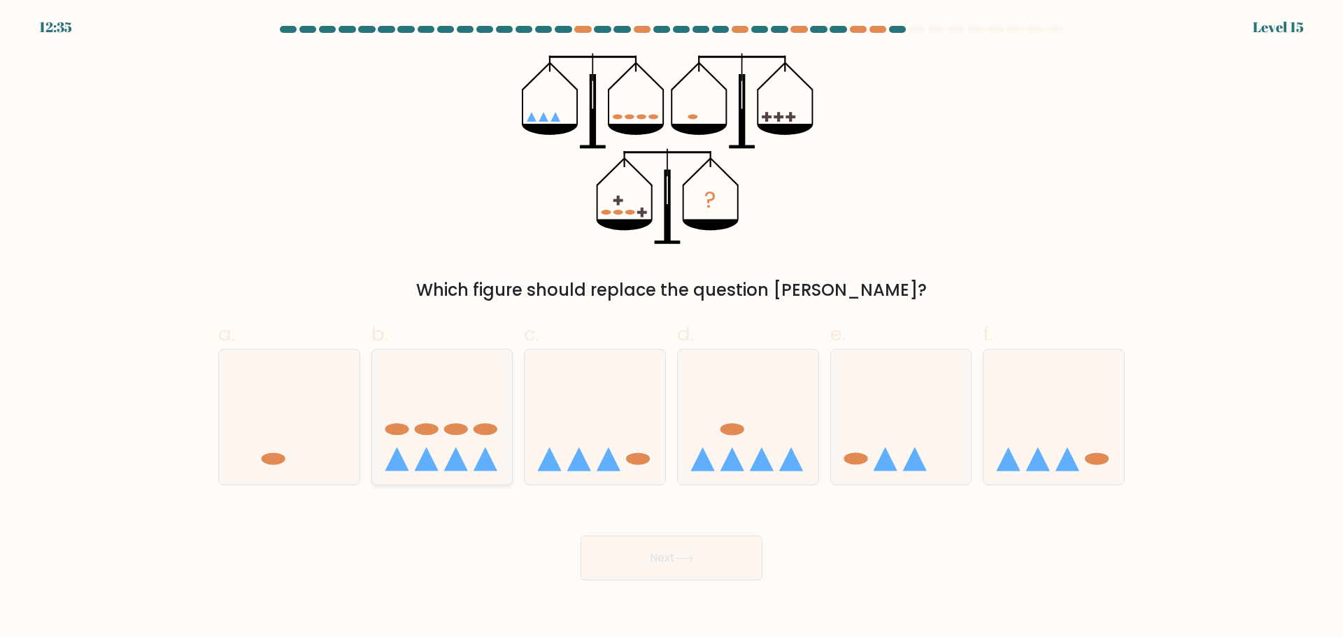
click at [463, 453] on icon at bounding box center [442, 417] width 141 height 116
click at [672, 328] on input "b." at bounding box center [672, 323] width 1 height 9
radio input "true"
click at [687, 558] on icon at bounding box center [684, 559] width 19 height 8
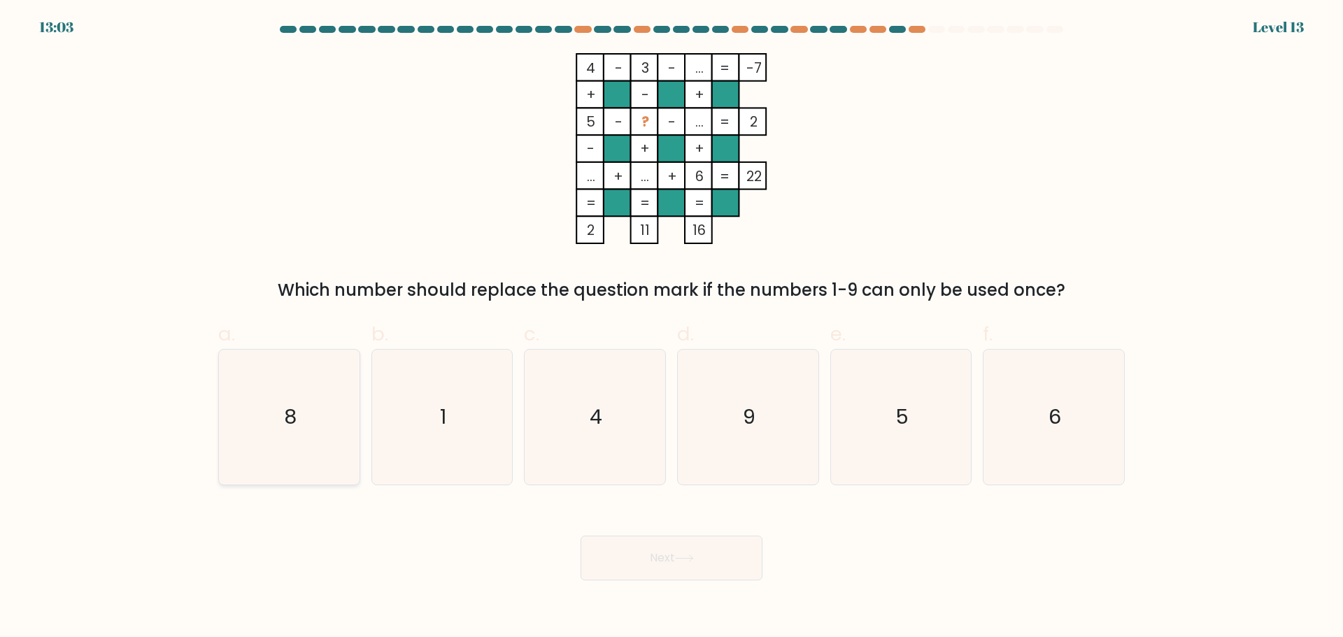
click at [294, 426] on text "8" at bounding box center [290, 417] width 13 height 28
click at [672, 328] on input "a. 8" at bounding box center [672, 323] width 1 height 9
radio input "true"
click at [660, 559] on button "Next" at bounding box center [672, 558] width 182 height 45
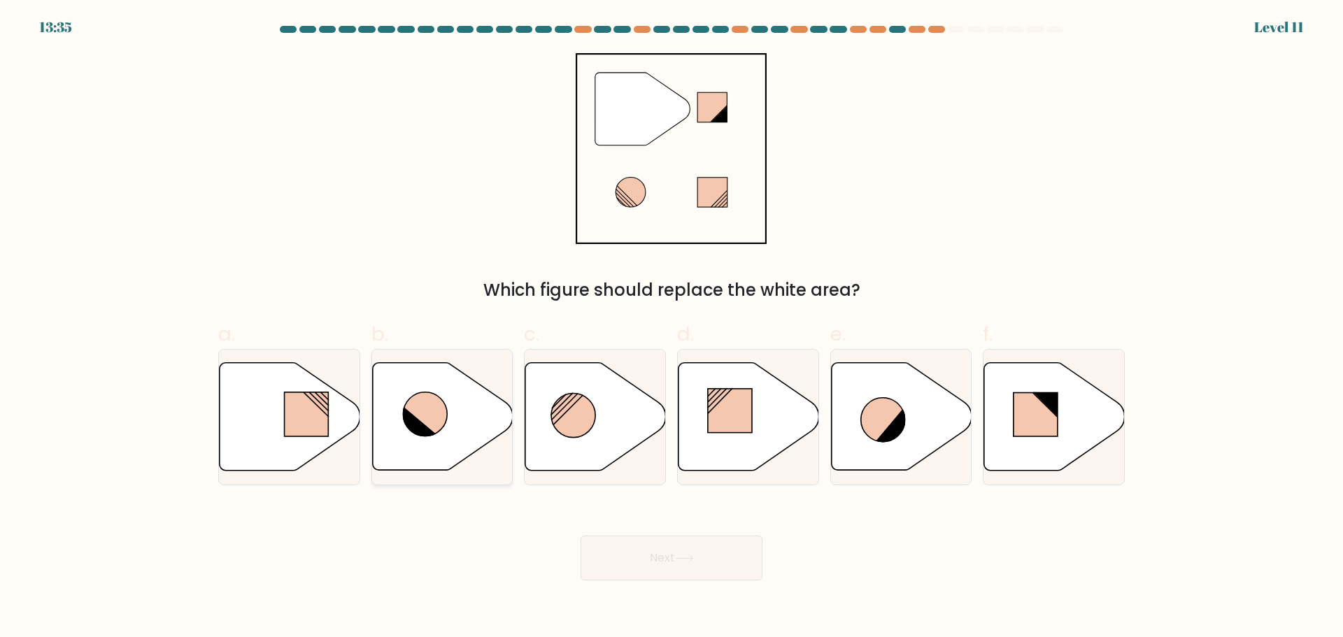
click at [428, 421] on icon at bounding box center [425, 415] width 44 height 44
click at [672, 328] on input "b." at bounding box center [672, 323] width 1 height 9
radio input "true"
click at [668, 563] on button "Next" at bounding box center [672, 558] width 182 height 45
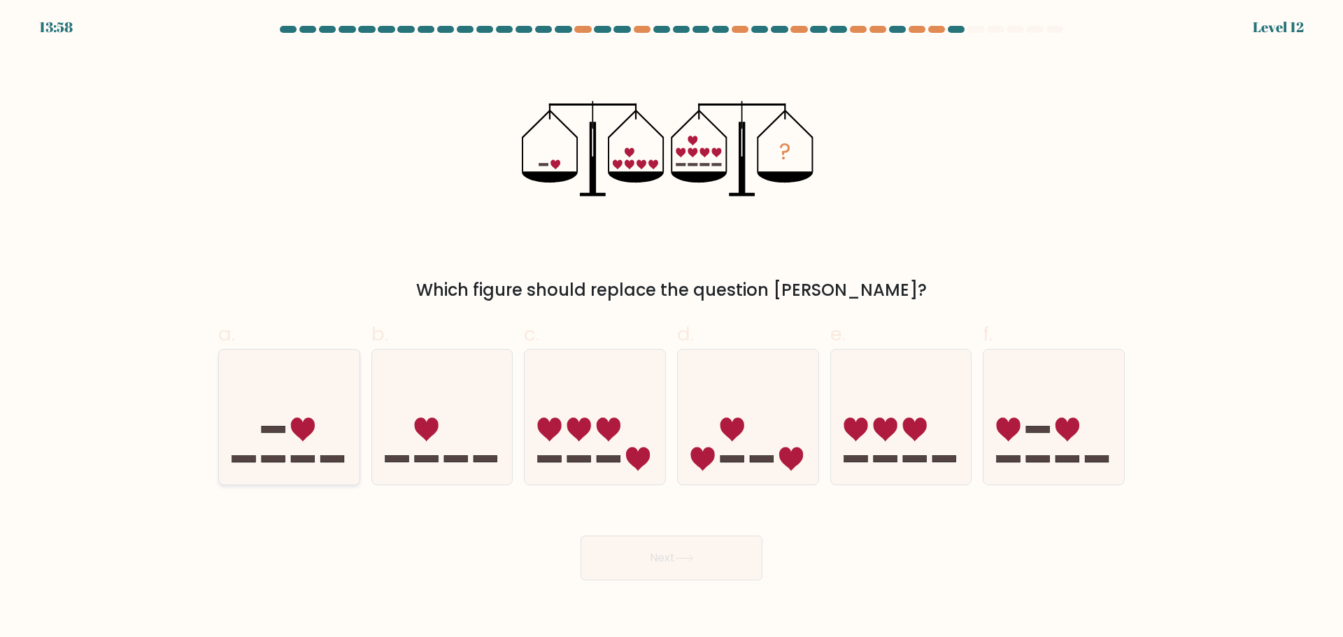
click at [303, 456] on rect at bounding box center [303, 459] width 24 height 7
click at [672, 328] on input "a." at bounding box center [672, 323] width 1 height 9
radio input "true"
click at [712, 552] on button "Next" at bounding box center [672, 558] width 182 height 45
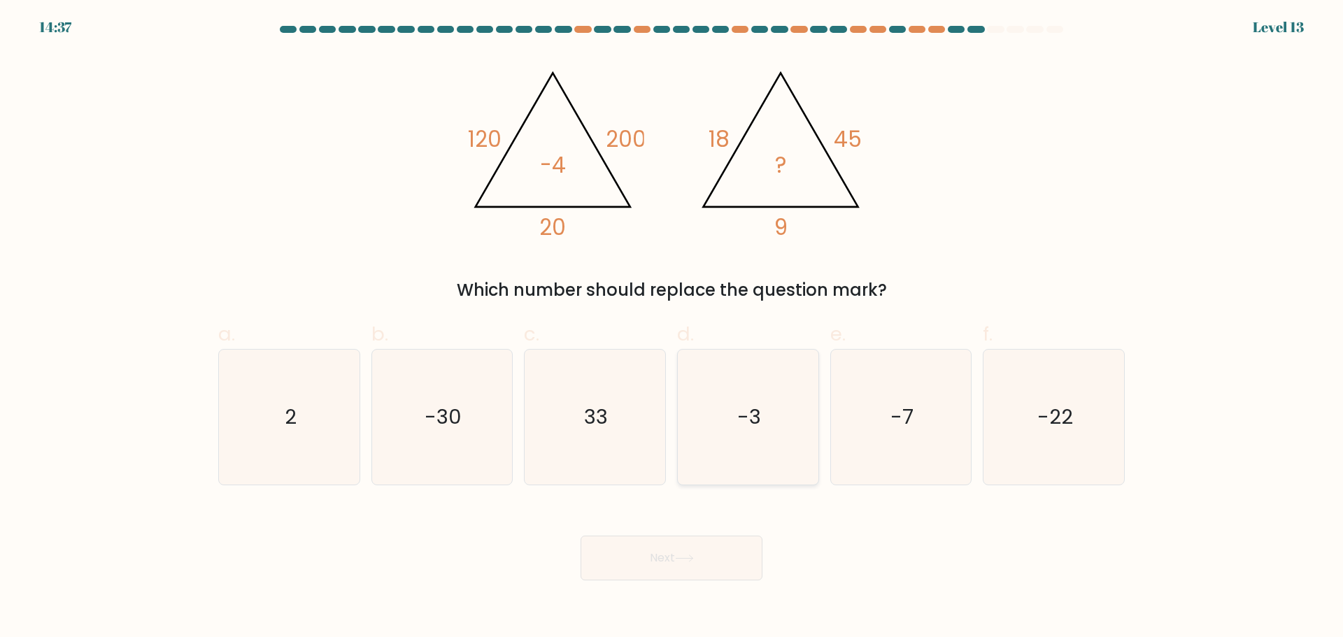
click at [778, 419] on icon "-3" at bounding box center [748, 417] width 135 height 135
click at [672, 328] on input "d. -3" at bounding box center [672, 323] width 1 height 9
radio input "true"
click at [694, 556] on icon at bounding box center [684, 559] width 19 height 8
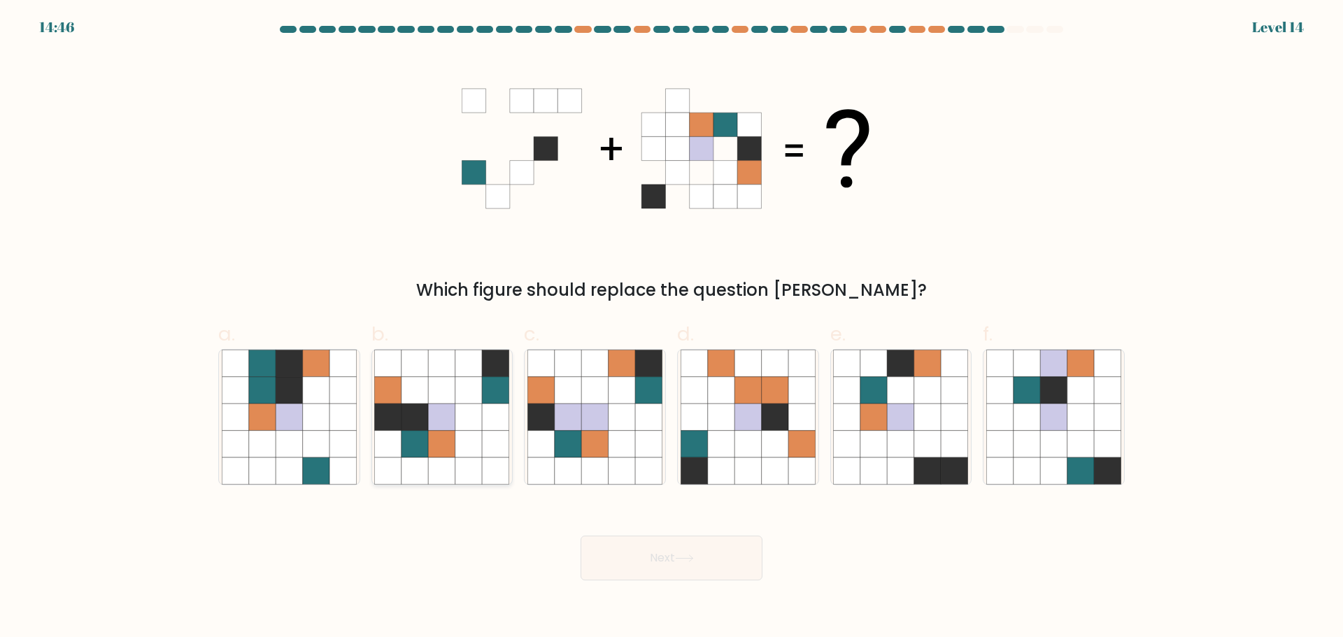
click at [442, 483] on icon at bounding box center [442, 471] width 27 height 27
click at [672, 328] on input "b." at bounding box center [672, 323] width 1 height 9
radio input "true"
click at [717, 573] on button "Next" at bounding box center [672, 558] width 182 height 45
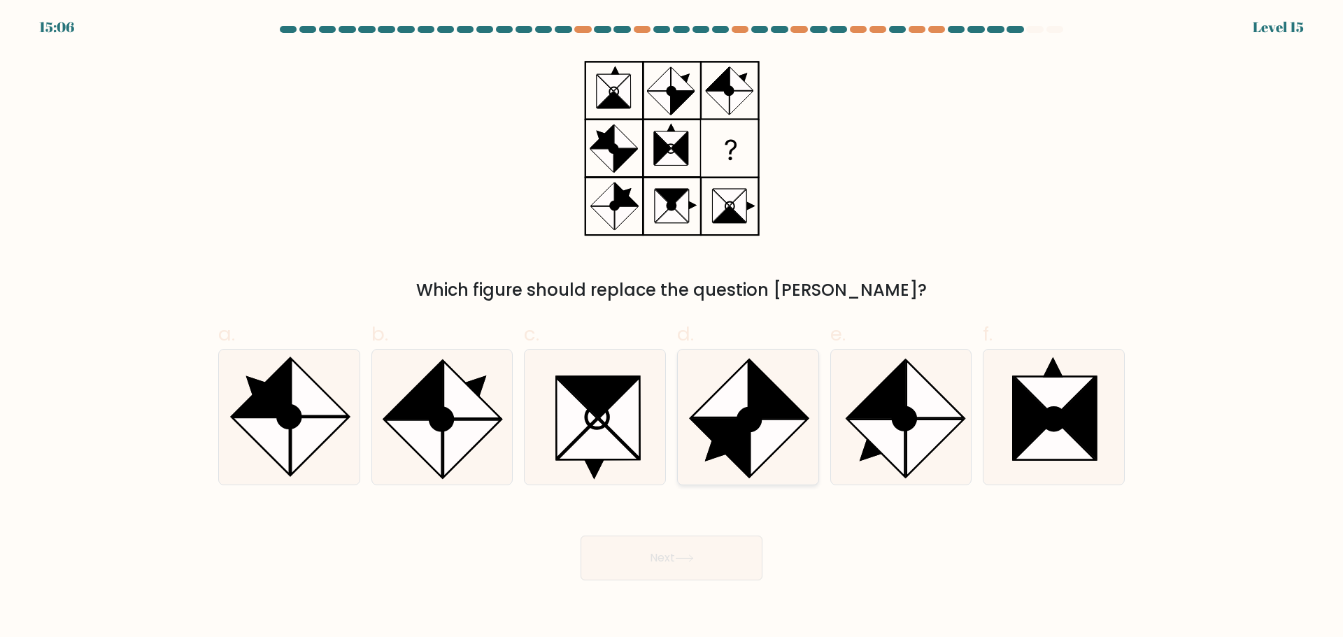
click at [753, 430] on circle at bounding box center [749, 419] width 31 height 31
click at [672, 328] on input "d." at bounding box center [672, 323] width 1 height 9
radio input "true"
click at [651, 544] on button "Next" at bounding box center [672, 558] width 182 height 45
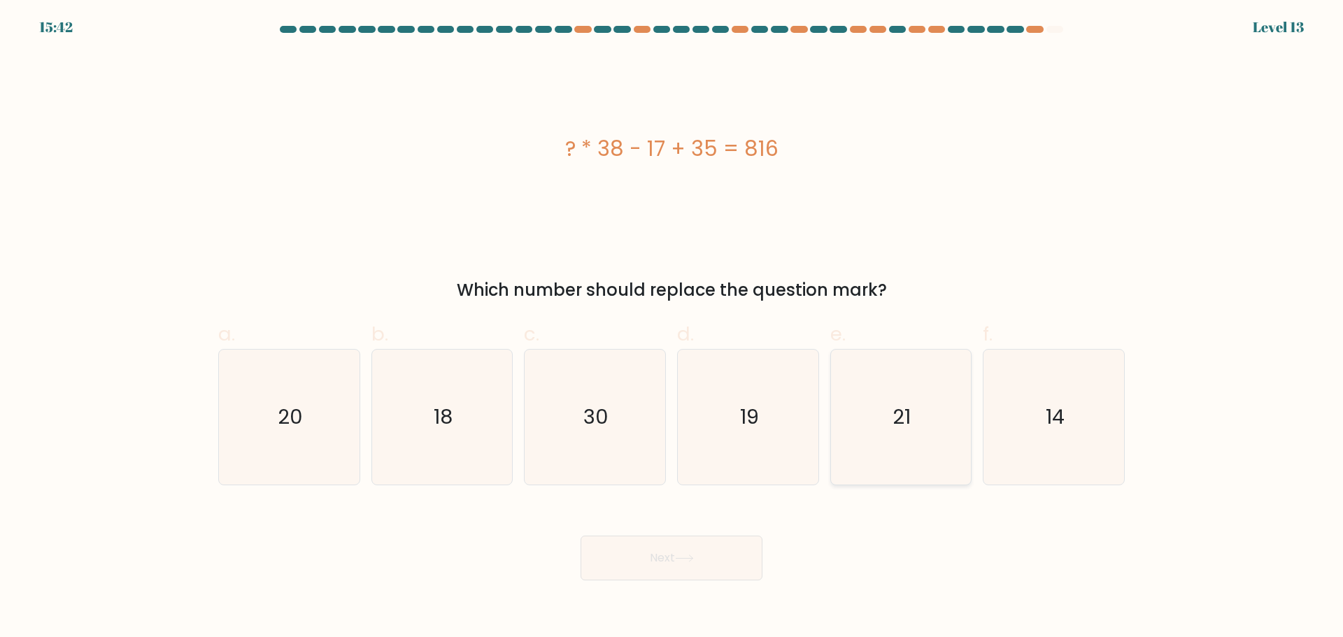
click at [896, 448] on icon "21" at bounding box center [900, 417] width 135 height 135
click at [672, 328] on input "e. 21" at bounding box center [672, 323] width 1 height 9
radio input "true"
click at [662, 551] on button "Next" at bounding box center [672, 558] width 182 height 45
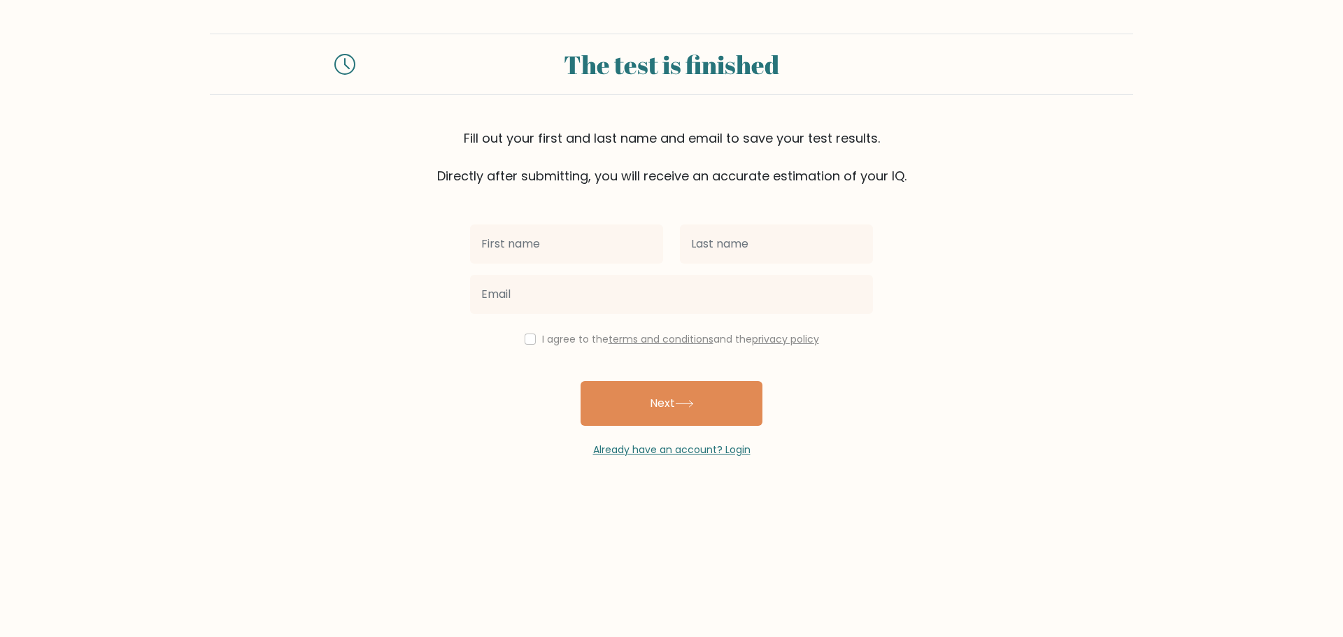
click at [532, 255] on input "text" at bounding box center [566, 244] width 193 height 39
type input "[PERSON_NAME]"
click at [749, 242] on input "text" at bounding box center [776, 244] width 193 height 39
type input "Bautista"
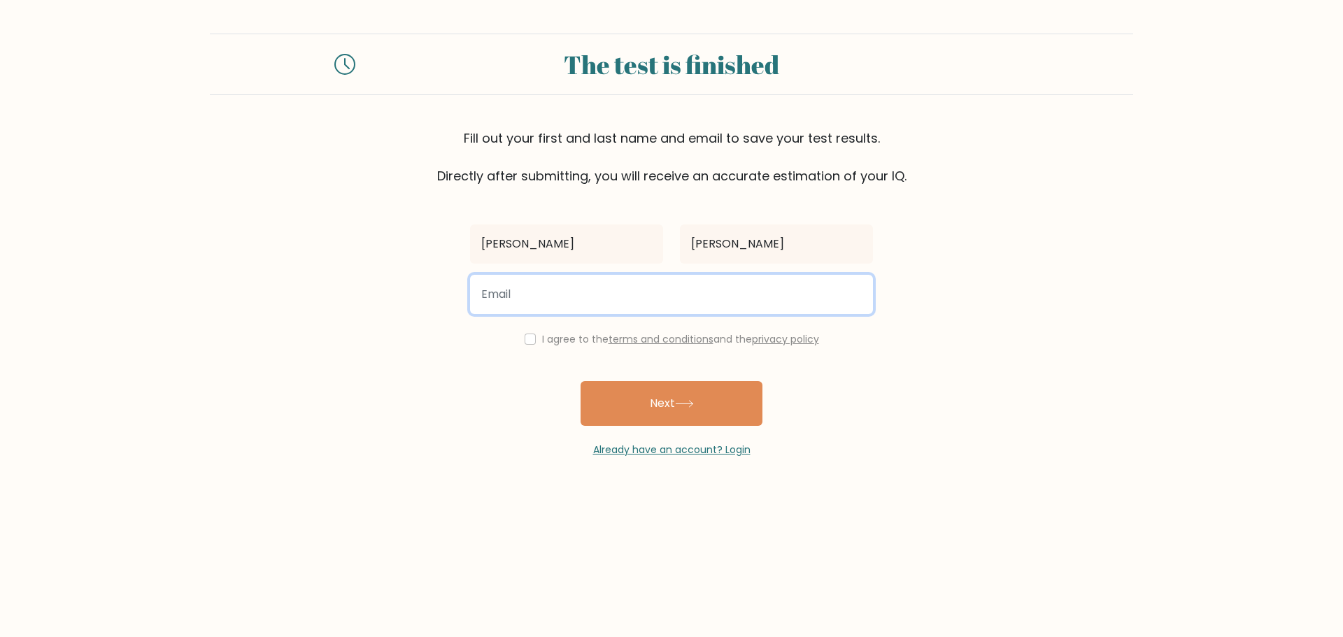
click at [557, 301] on input "email" at bounding box center [671, 294] width 403 height 39
type input "philipcruz1118@gmail.com"
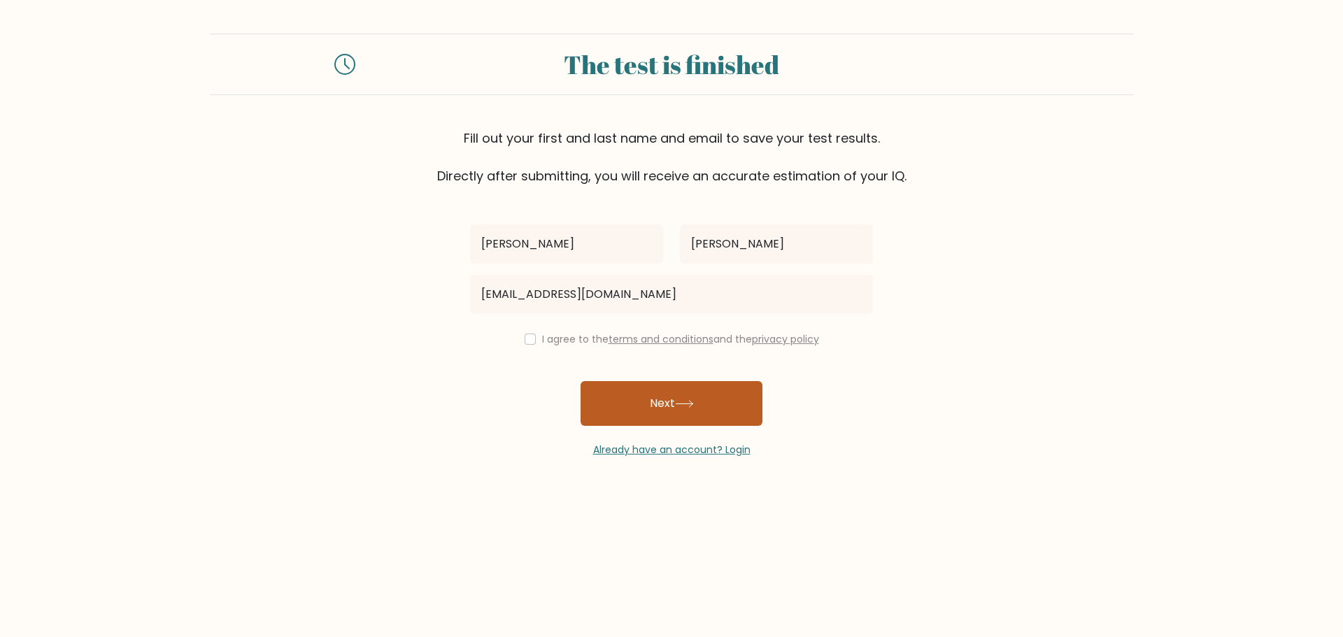
click at [688, 406] on icon at bounding box center [684, 404] width 19 height 8
click at [527, 333] on div "I agree to the terms and conditions and the privacy policy" at bounding box center [672, 339] width 420 height 17
click at [525, 337] on input "checkbox" at bounding box center [530, 339] width 11 height 11
checkbox input "true"
click at [665, 405] on button "Next" at bounding box center [672, 403] width 182 height 45
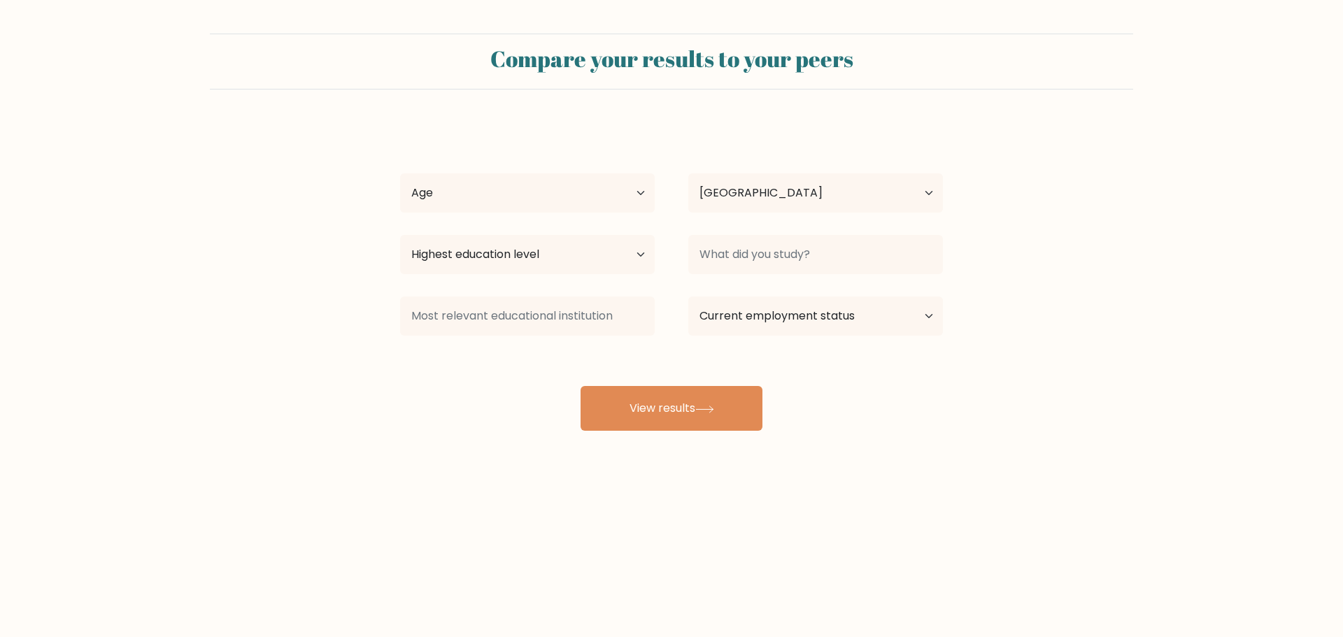
select select "PH"
click at [551, 188] on select "Age Under 18 years old 18-24 years old 25-34 years old 35-44 years old 45-54 ye…" at bounding box center [527, 193] width 255 height 39
select select "18_24"
click at [400, 174] on select "Age Under 18 years old 18-24 years old 25-34 years old 35-44 years old 45-54 ye…" at bounding box center [527, 193] width 255 height 39
click at [762, 193] on select "Country Afghanistan Albania Algeria American Samoa Andorra Angola Anguilla Anta…" at bounding box center [815, 193] width 255 height 39
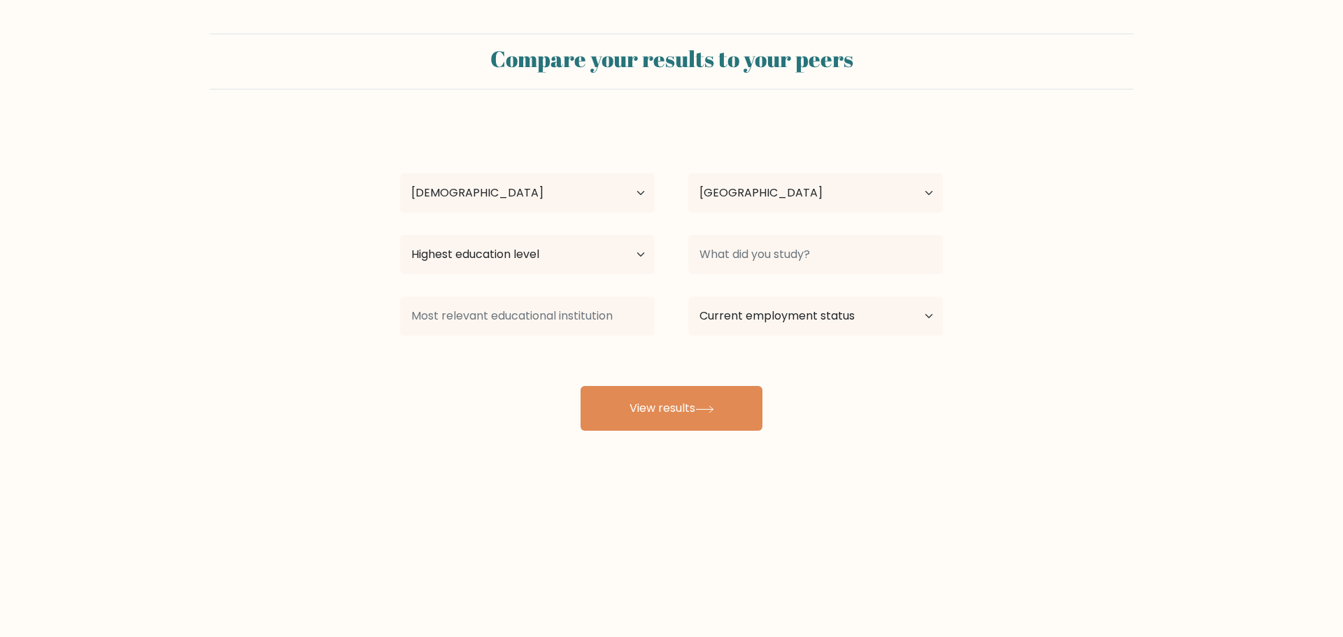
drag, startPoint x: 278, startPoint y: 263, endPoint x: 363, endPoint y: 256, distance: 85.6
click at [278, 263] on form "Compare your results to your peers James Philip Bautista Age Under 18 years old…" at bounding box center [671, 232] width 1343 height 397
click at [504, 257] on select "Highest education level No schooling Primary Lower Secondary Upper Secondary Oc…" at bounding box center [527, 254] width 255 height 39
click at [400, 235] on select "Highest education level No schooling Primary Lower Secondary Upper Secondary Oc…" at bounding box center [527, 254] width 255 height 39
click at [728, 261] on input at bounding box center [815, 254] width 255 height 39
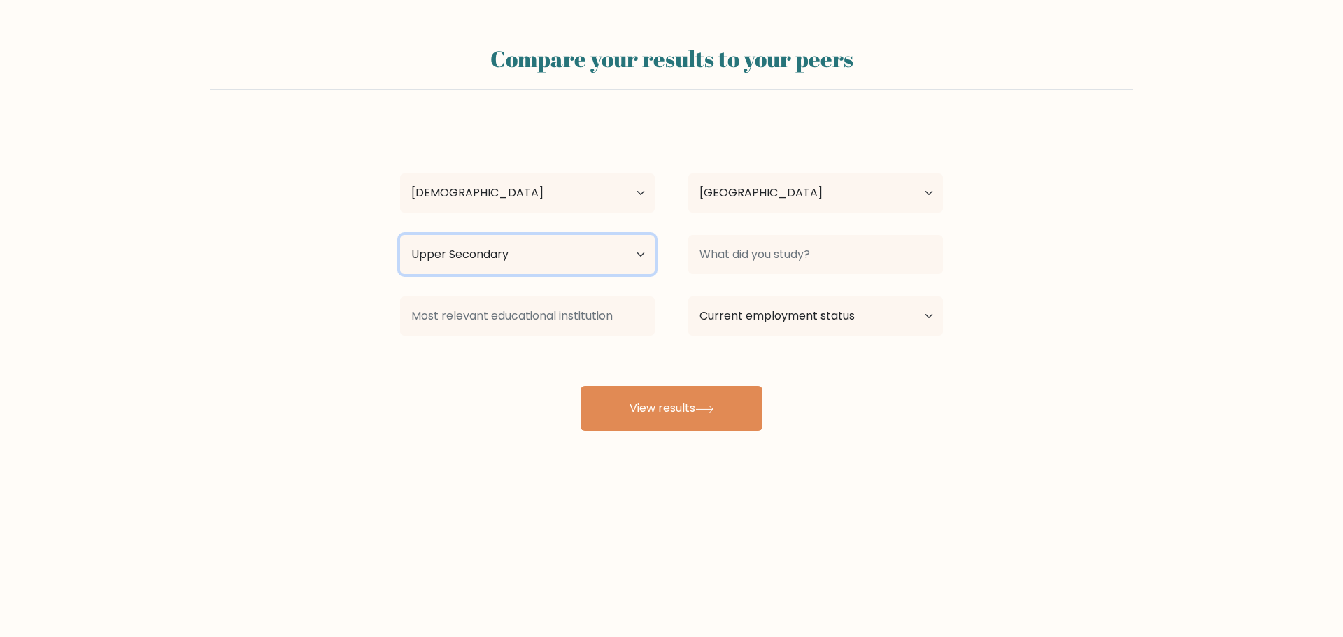
click at [629, 263] on select "Highest education level No schooling Primary Lower Secondary Upper Secondary Oc…" at bounding box center [527, 254] width 255 height 39
select select "bachelors_degree"
click at [400, 235] on select "Highest education level No schooling Primary Lower Secondary Upper Secondary Oc…" at bounding box center [527, 254] width 255 height 39
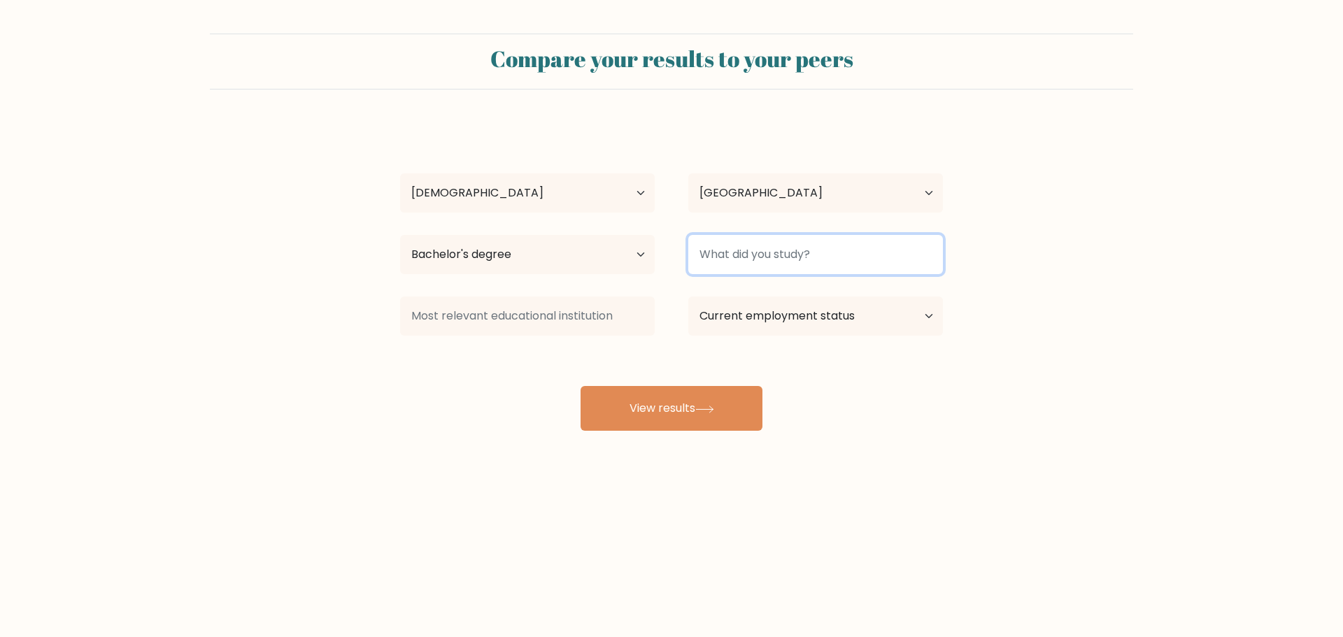
click at [733, 265] on input at bounding box center [815, 254] width 255 height 39
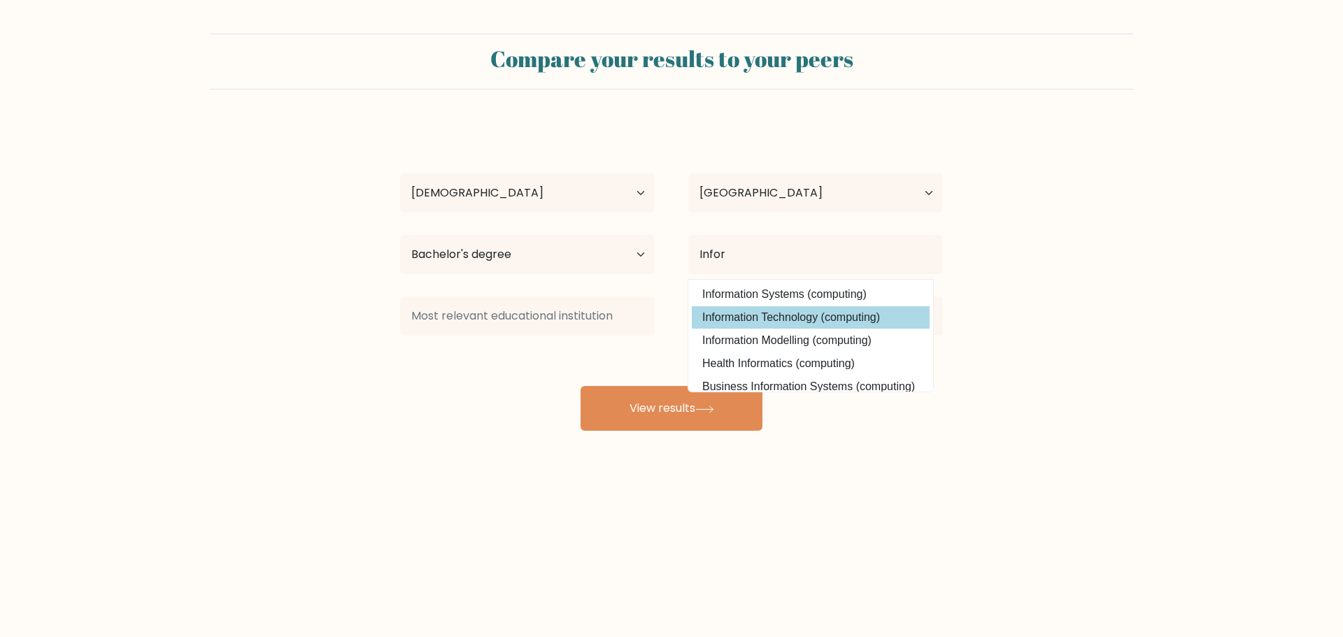
click at [816, 319] on option "Information Technology (computing)" at bounding box center [811, 317] width 238 height 22
type input "Information Technology"
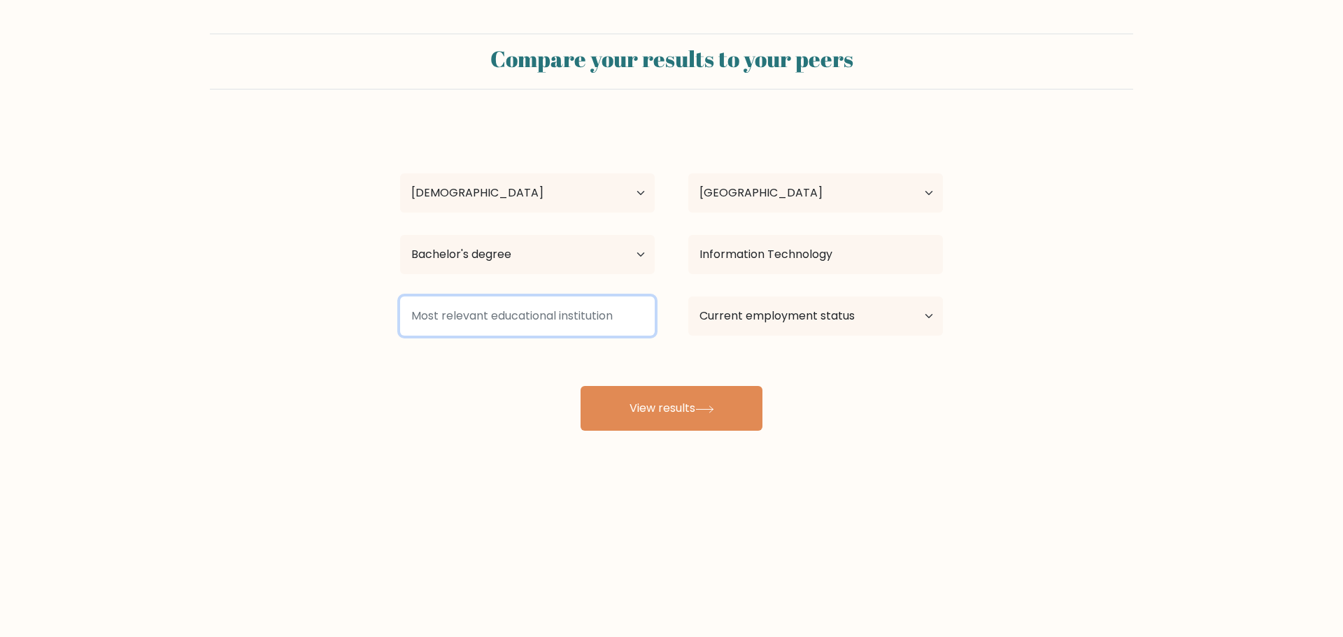
click at [582, 320] on input at bounding box center [527, 316] width 255 height 39
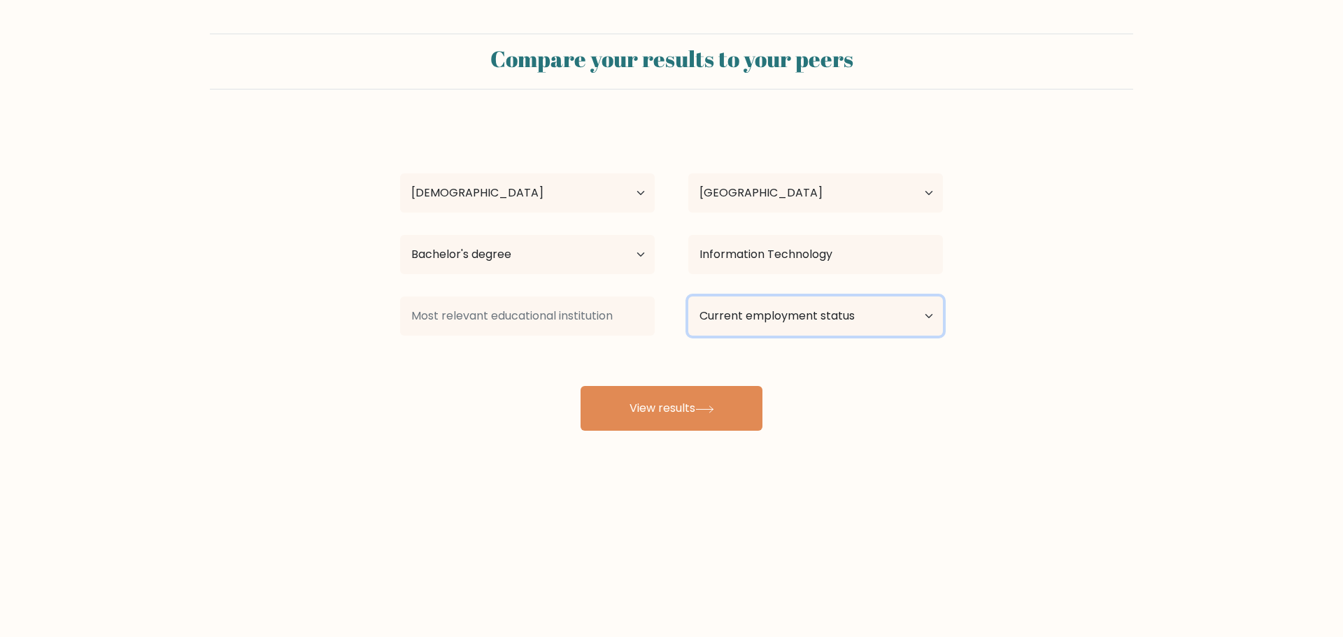
click at [799, 320] on select "Current employment status Employed Student Retired Other / prefer not to answer" at bounding box center [815, 316] width 255 height 39
select select "other"
click at [688, 297] on select "Current employment status Employed Student Retired Other / prefer not to answer" at bounding box center [815, 316] width 255 height 39
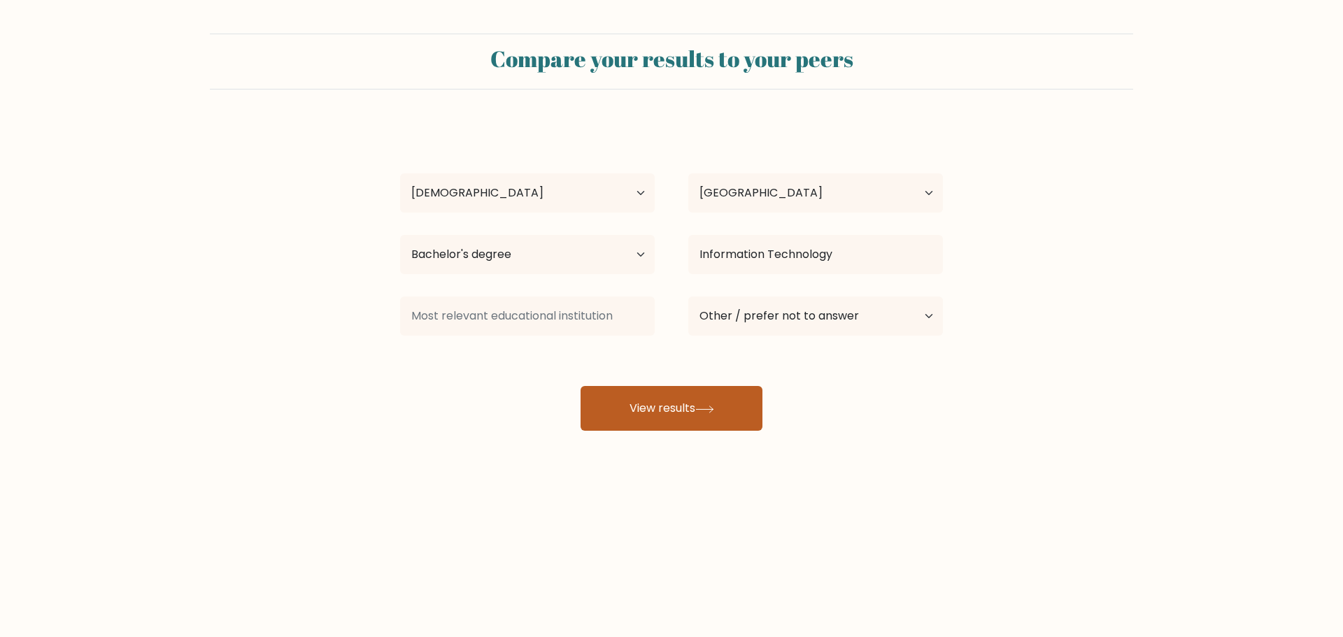
click at [626, 402] on button "View results" at bounding box center [672, 408] width 182 height 45
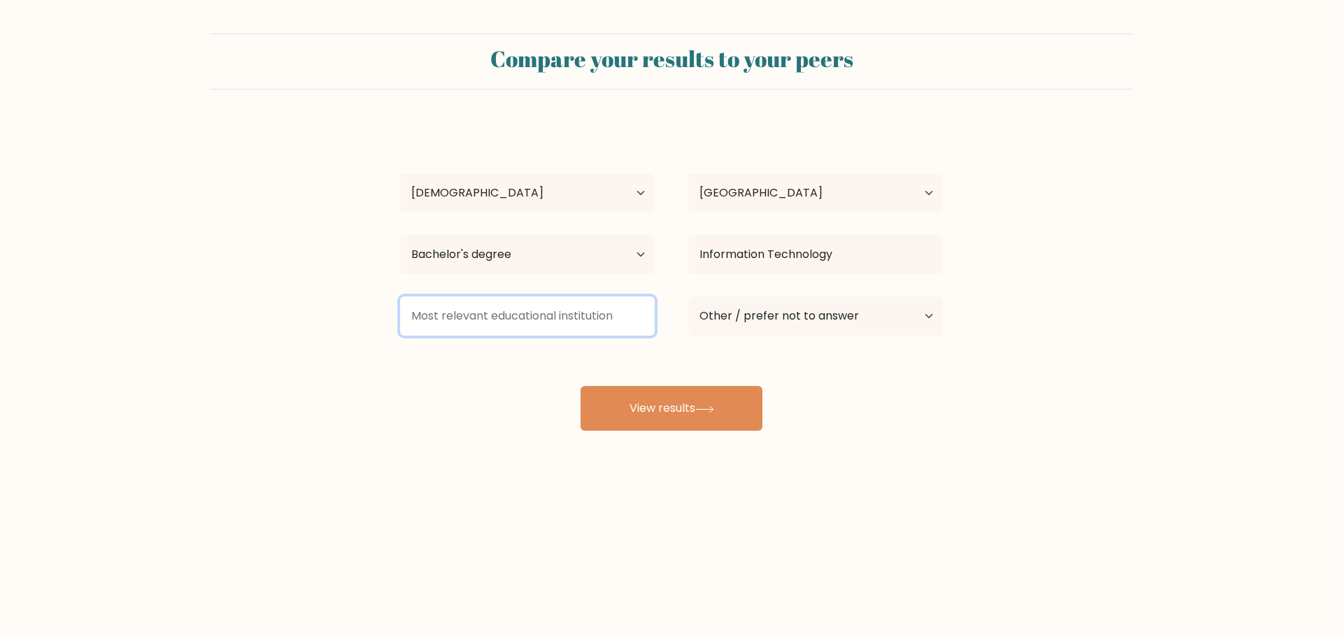
click at [543, 308] on input at bounding box center [527, 316] width 255 height 39
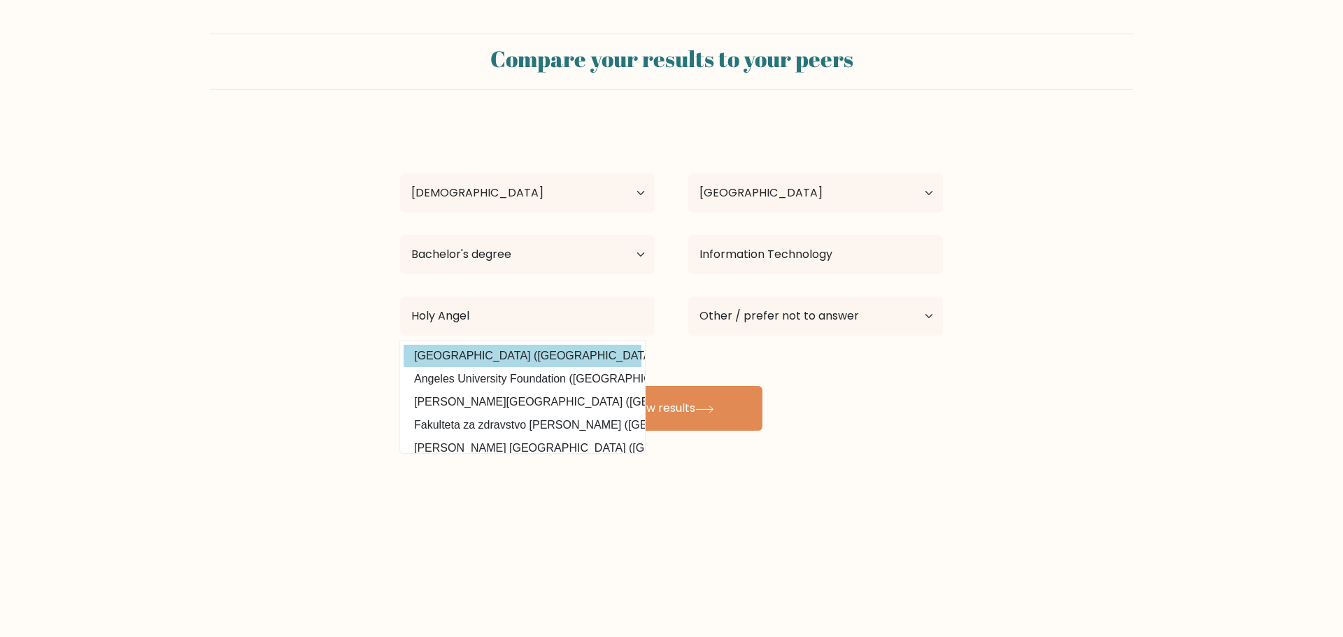
click at [475, 359] on option "Holy Angel University (Philippines)" at bounding box center [523, 356] width 238 height 22
type input "[GEOGRAPHIC_DATA]"
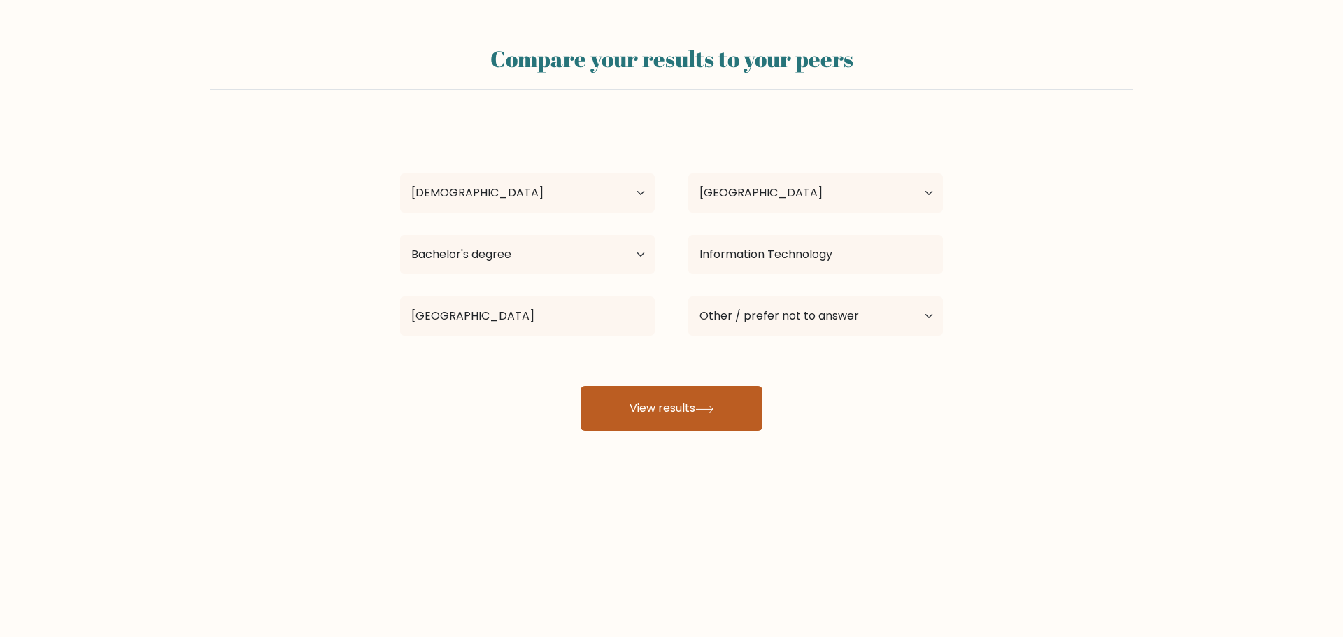
click at [648, 388] on button "View results" at bounding box center [672, 408] width 182 height 45
